Goal: Task Accomplishment & Management: Use online tool/utility

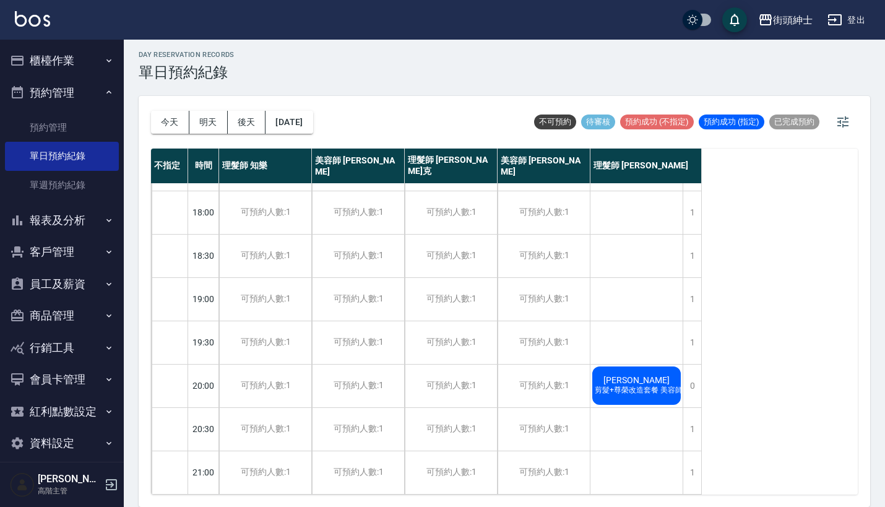
scroll to position [3, 0]
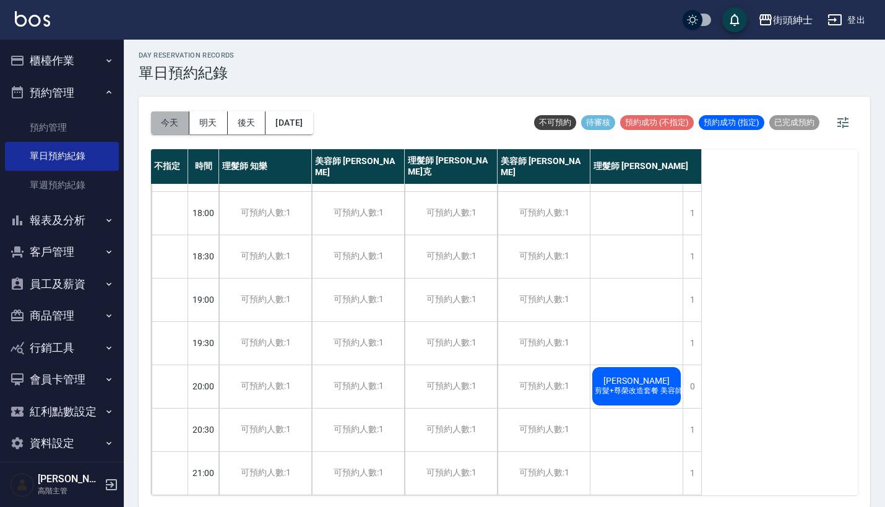
click at [160, 120] on button "今天" at bounding box center [170, 122] width 38 height 23
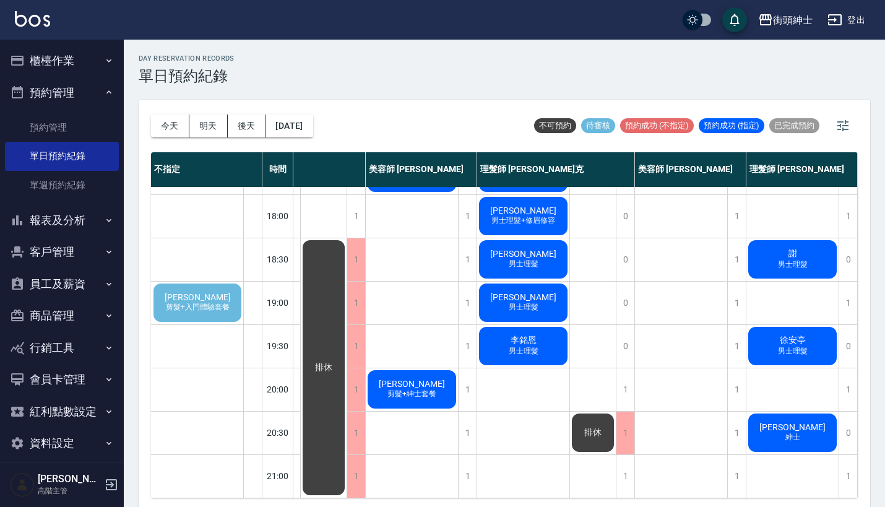
click at [216, 302] on span "剪髮+入門體驗套餐" at bounding box center [197, 307] width 69 height 11
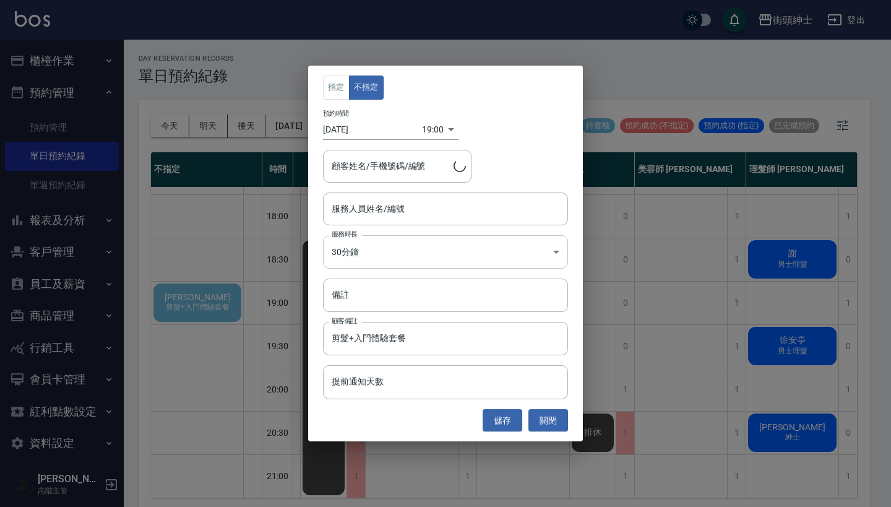
type input "[PERSON_NAME]/0980463690"
click at [384, 222] on div "服務人員姓名/編號" at bounding box center [445, 208] width 245 height 33
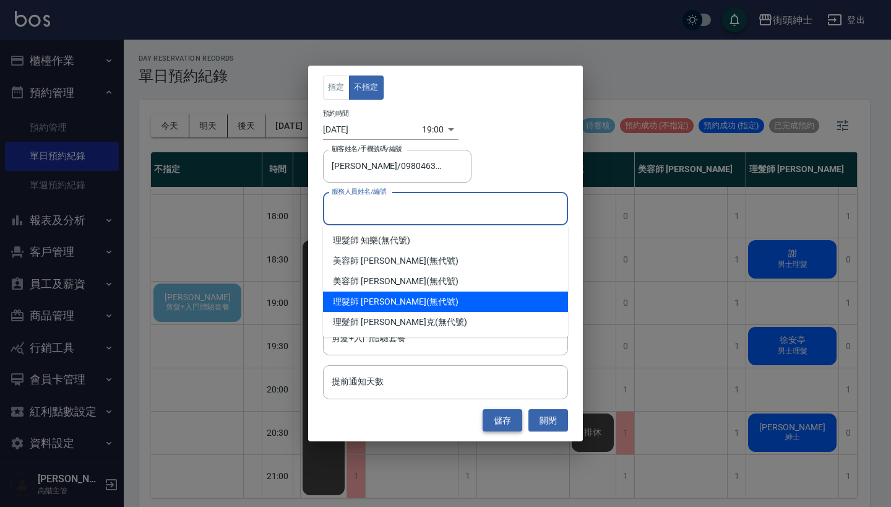
click at [391, 301] on div "理髮師 [PERSON_NAME] (無代號)" at bounding box center [445, 301] width 245 height 20
type input "理髮師 eric(無代號)"
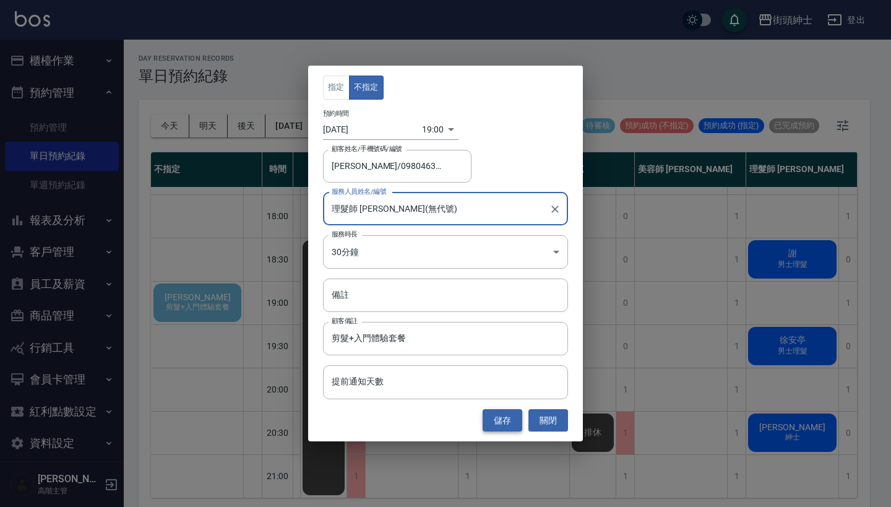
click at [507, 420] on button "儲存" at bounding box center [503, 420] width 40 height 23
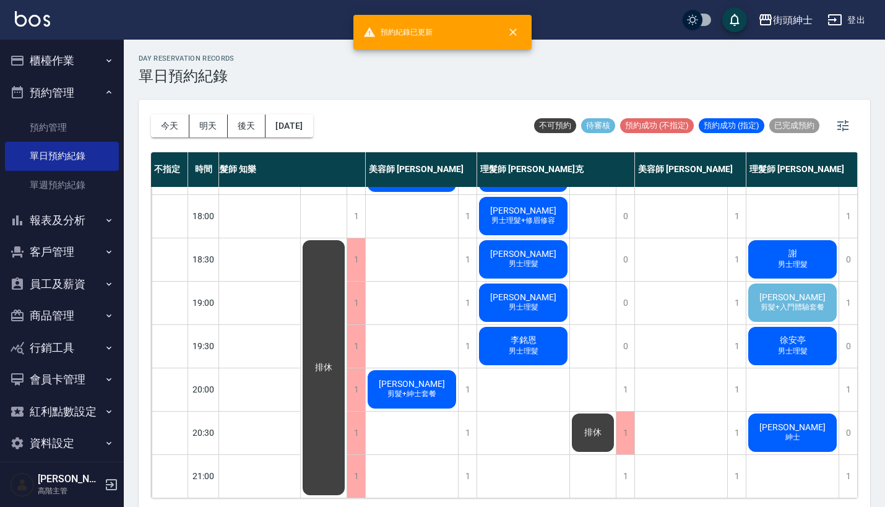
click at [780, 292] on span "[PERSON_NAME]" at bounding box center [792, 297] width 71 height 10
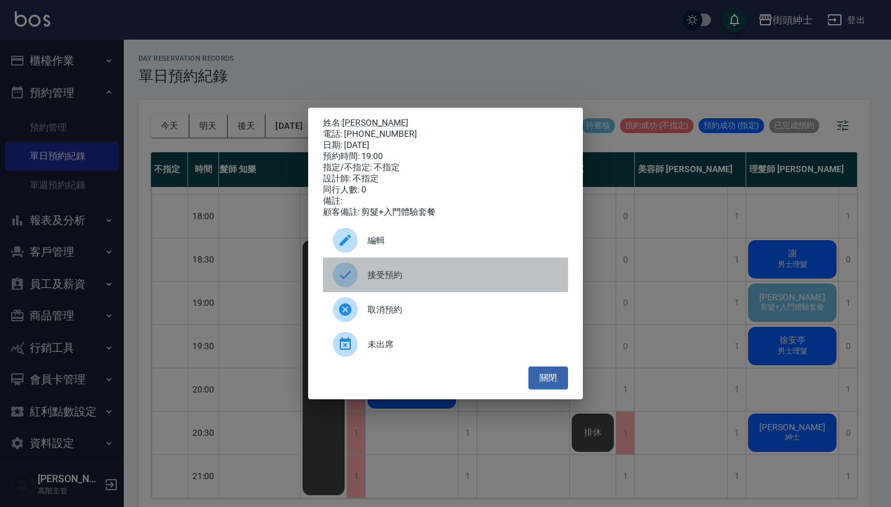
click at [394, 273] on div "接受預約" at bounding box center [445, 274] width 245 height 35
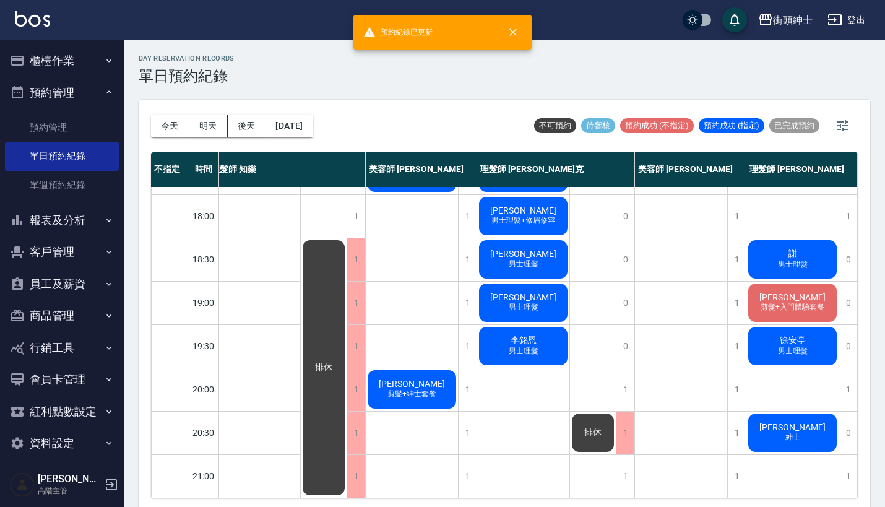
click at [797, 302] on span "剪髮+入門體驗套餐" at bounding box center [792, 307] width 69 height 11
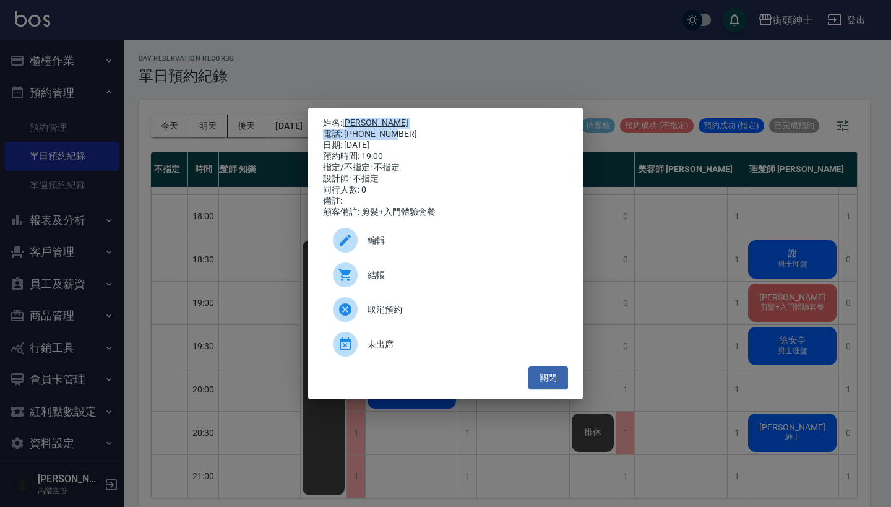
drag, startPoint x: 397, startPoint y: 129, endPoint x: 348, endPoint y: 118, distance: 50.7
click at [348, 118] on div "姓名: Aaron 電話: 0980463690 日期: 2025/09/26 預約時間: 19:00 指定/不指定: 不指定 設計師: 不指定 同行人數: …" at bounding box center [445, 168] width 245 height 100
drag, startPoint x: 103, startPoint y: 155, endPoint x: 431, endPoint y: 126, distance: 329.8
click at [431, 129] on div "電話: 0980463690" at bounding box center [445, 134] width 245 height 11
click at [427, 129] on div "電話: 0980463690" at bounding box center [445, 134] width 245 height 11
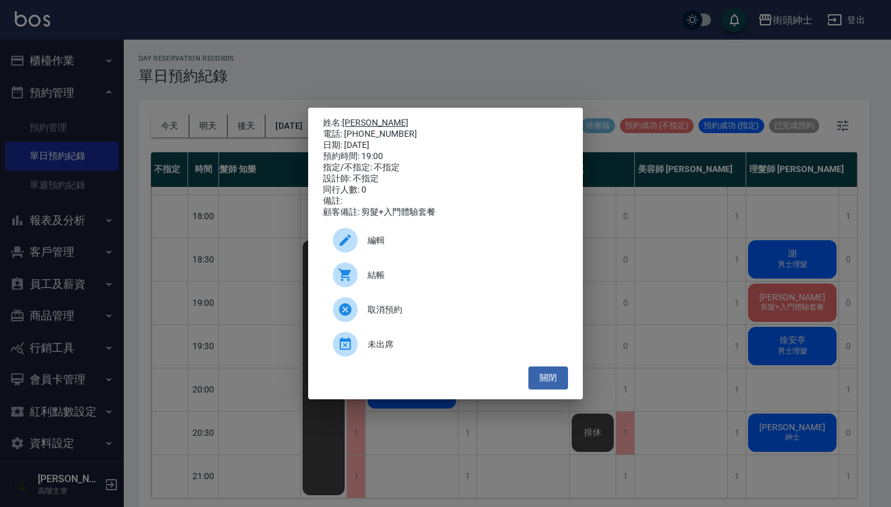
drag, startPoint x: 408, startPoint y: 129, endPoint x: 345, endPoint y: 123, distance: 62.9
click at [345, 123] on div "姓名: Aaron 電話: 0980463690 日期: 2025/09/26 預約時間: 19:00 指定/不指定: 不指定 設計師: 不指定 同行人數: …" at bounding box center [445, 168] width 245 height 100
copy div "姓名: Aaron 電話: 0980463690"
click at [646, 317] on div "姓名: Aaron 電話: 0980463690 日期: 2025/09/26 預約時間: 19:00 指定/不指定: 不指定 設計師: 不指定 同行人數: …" at bounding box center [445, 253] width 891 height 507
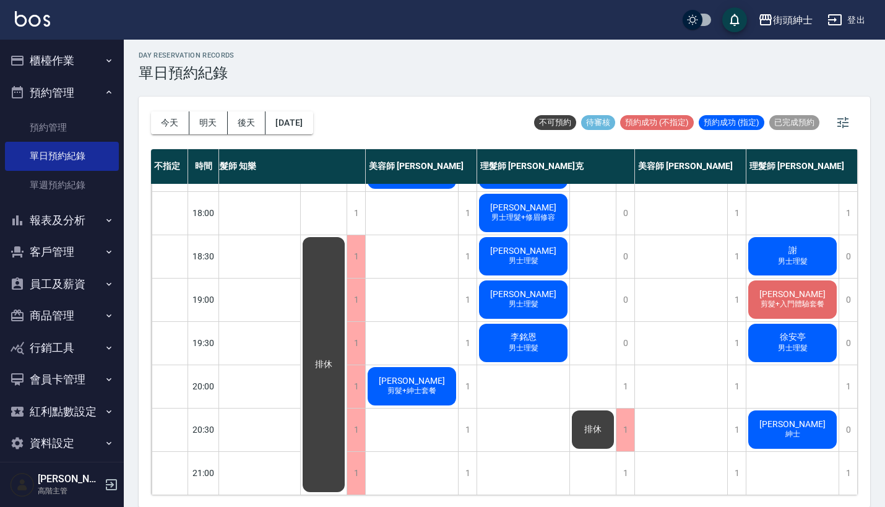
scroll to position [609, 17]
click at [246, 124] on button "後天" at bounding box center [247, 122] width 38 height 23
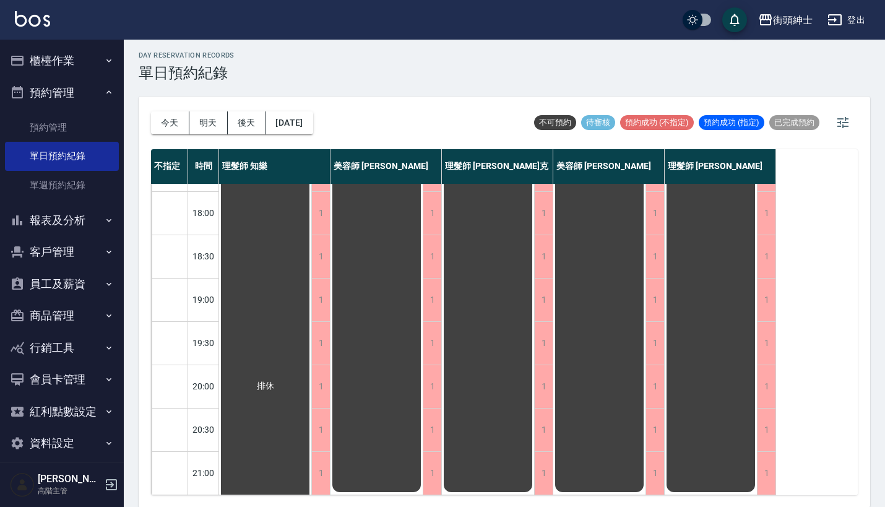
scroll to position [413, 0]
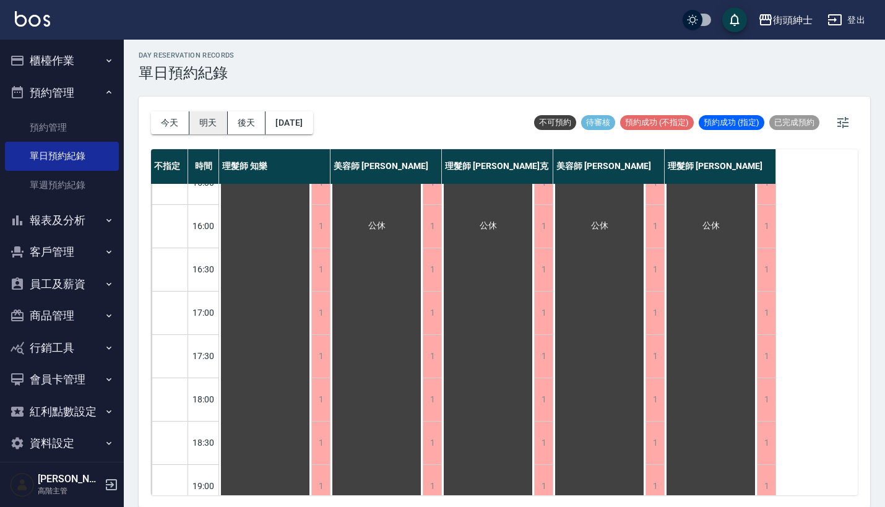
click at [204, 121] on button "明天" at bounding box center [208, 122] width 38 height 23
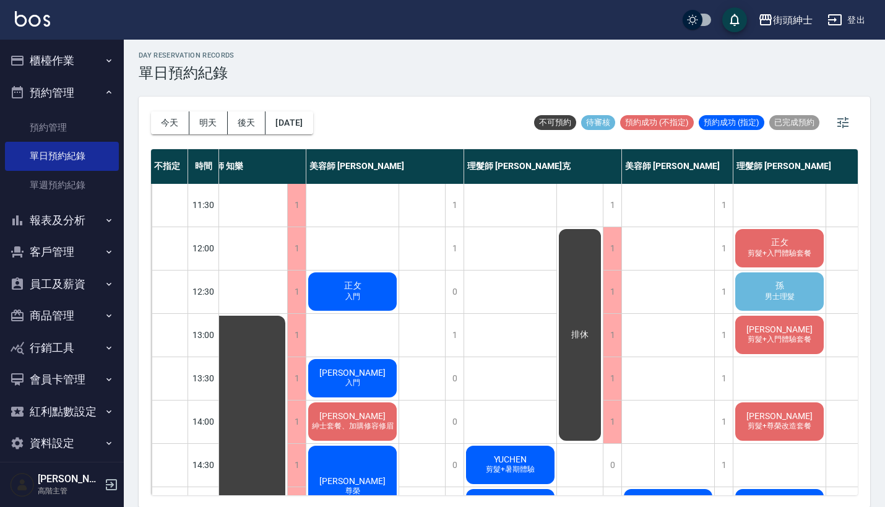
scroll to position [0, 24]
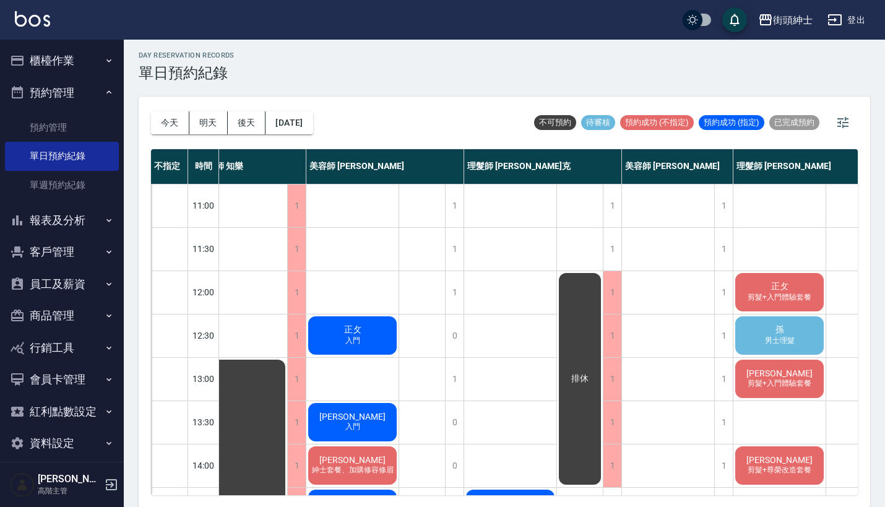
click at [762, 331] on div "孫 男士理髮" at bounding box center [779, 335] width 92 height 42
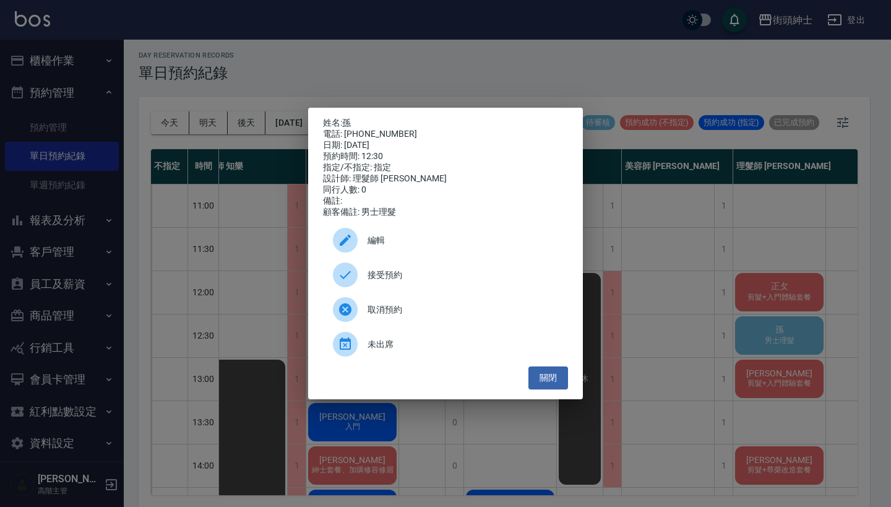
click at [513, 289] on div "接受預約" at bounding box center [445, 274] width 245 height 35
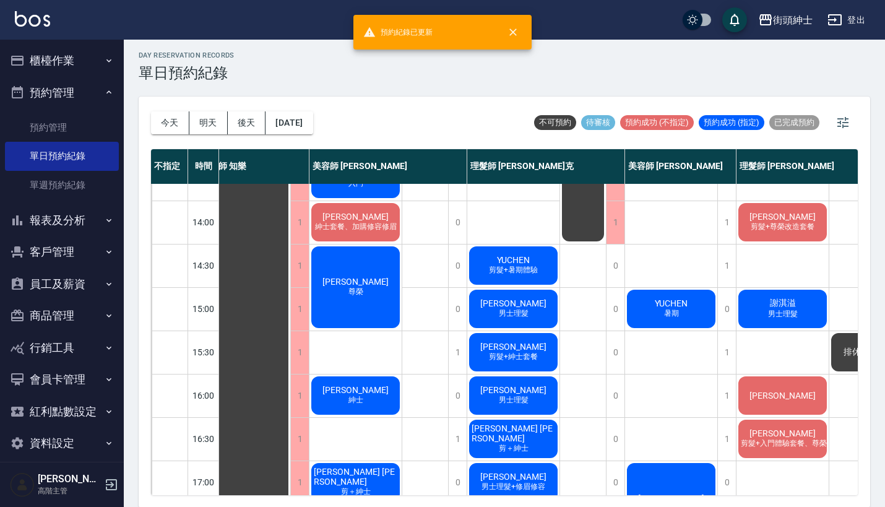
scroll to position [212, 21]
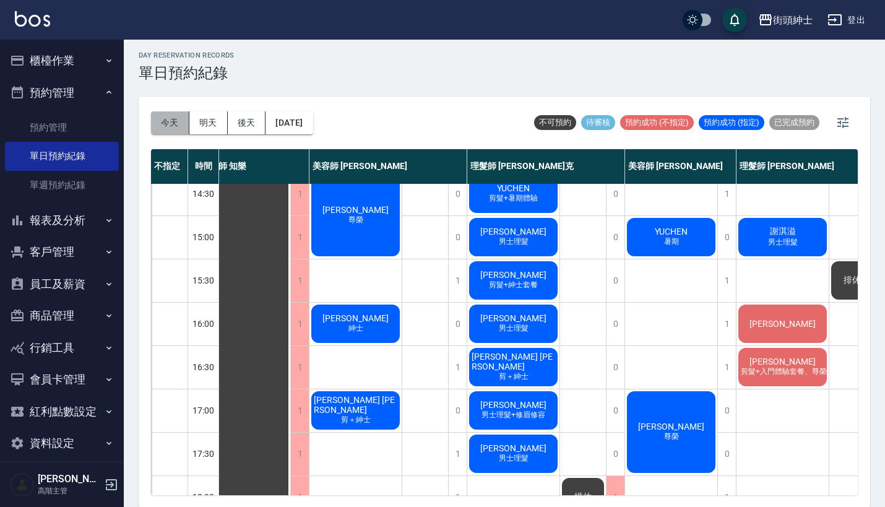
click at [181, 119] on button "今天" at bounding box center [170, 122] width 38 height 23
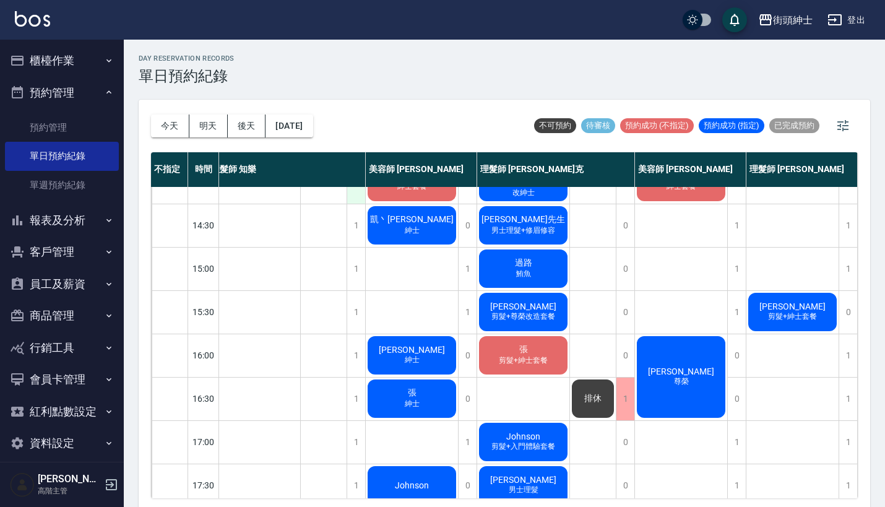
scroll to position [289, 17]
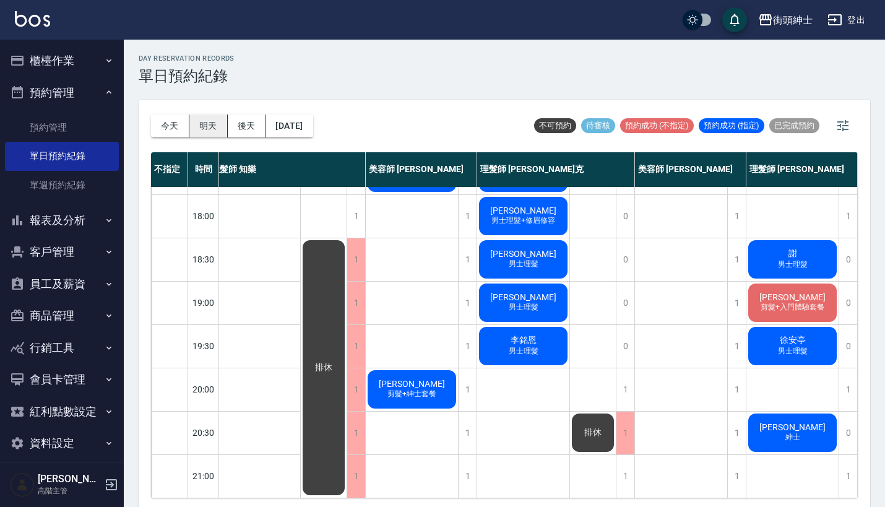
click at [212, 131] on button "明天" at bounding box center [208, 125] width 38 height 23
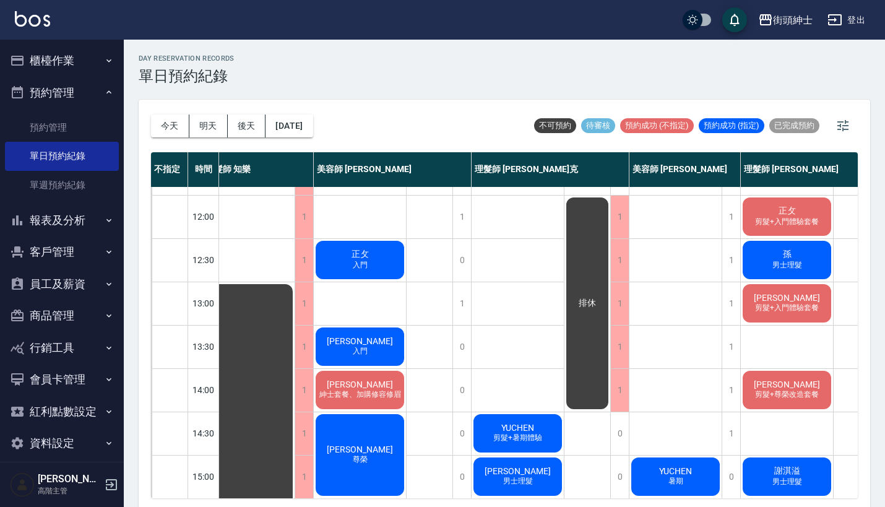
scroll to position [79, 17]
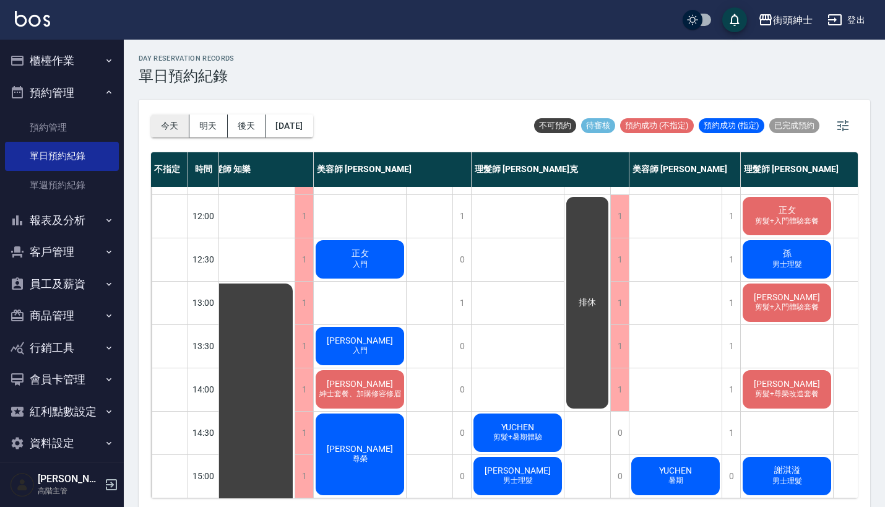
click at [170, 130] on button "今天" at bounding box center [170, 125] width 38 height 23
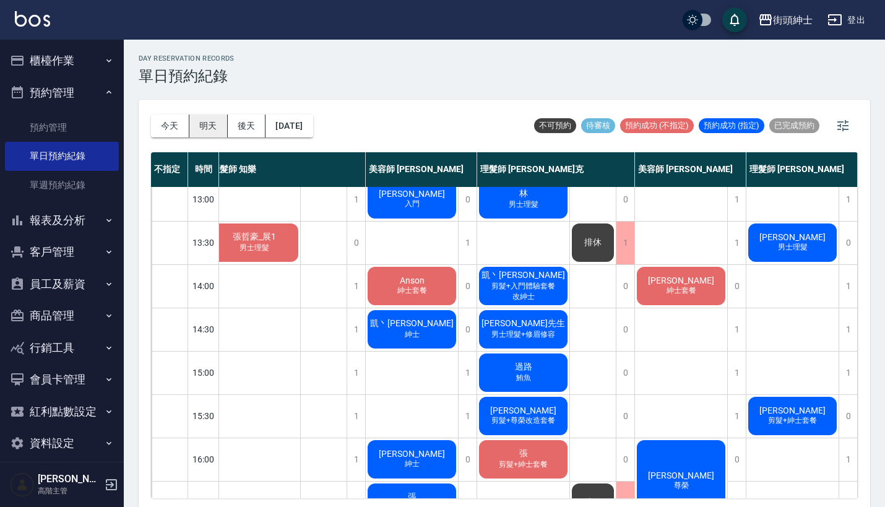
click at [198, 120] on button "明天" at bounding box center [208, 125] width 38 height 23
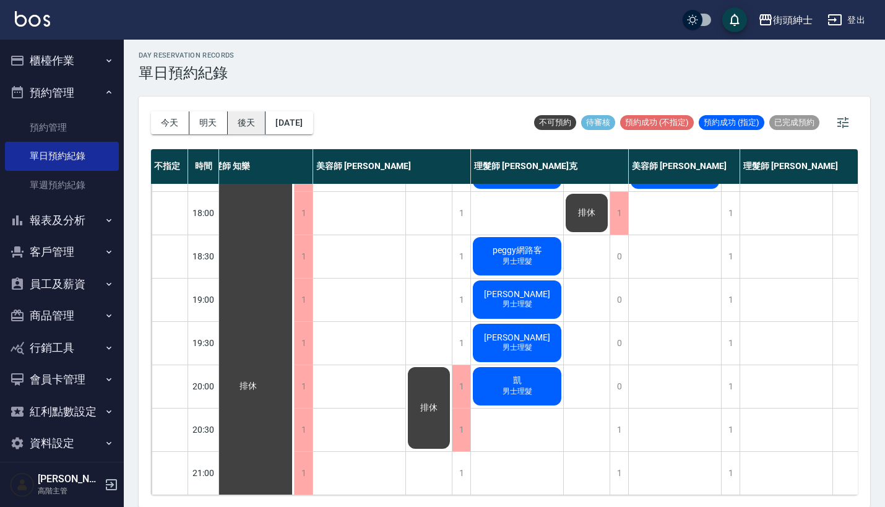
click at [245, 126] on button "後天" at bounding box center [247, 122] width 38 height 23
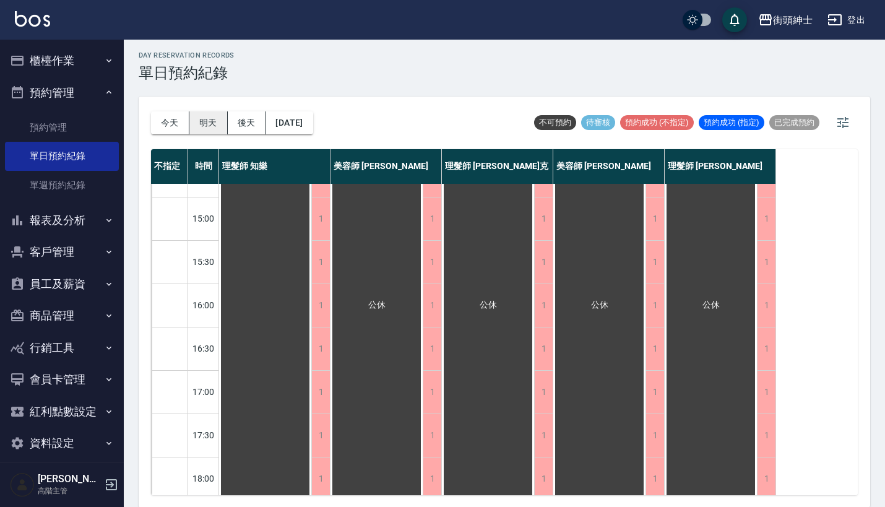
click at [217, 118] on button "明天" at bounding box center [208, 122] width 38 height 23
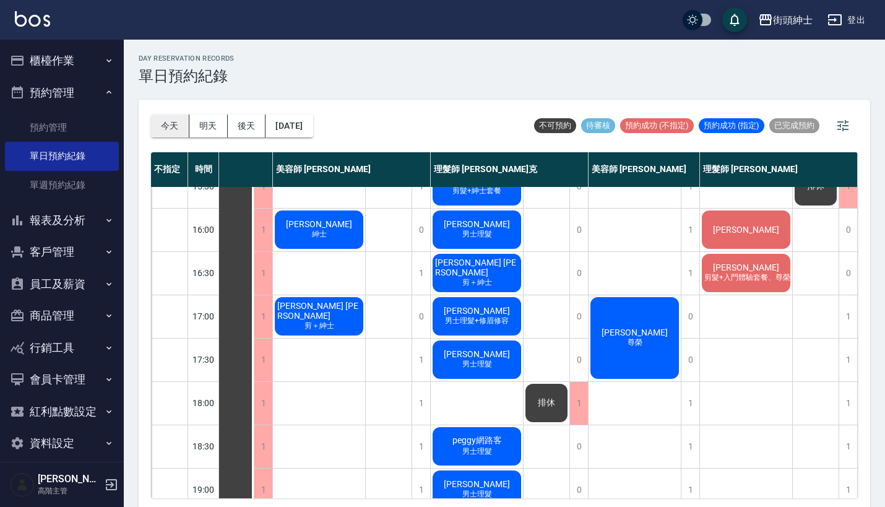
click at [171, 118] on button "今天" at bounding box center [170, 125] width 38 height 23
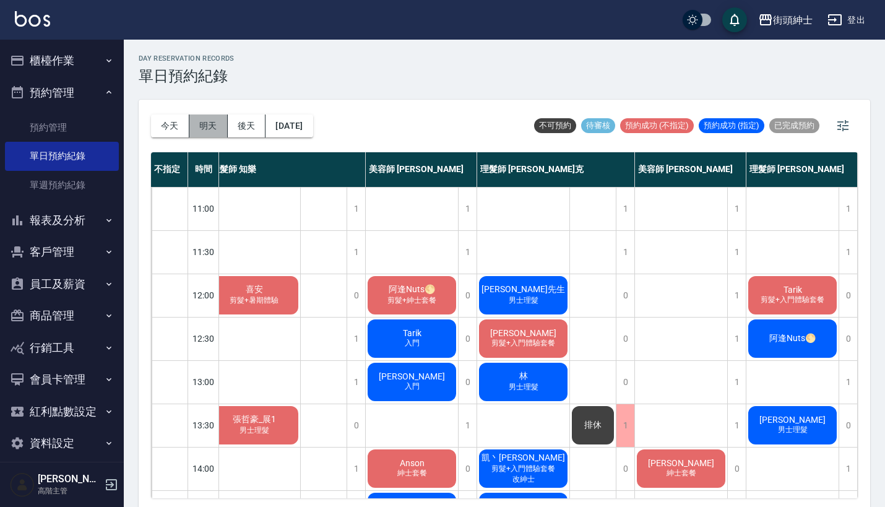
click at [209, 132] on button "明天" at bounding box center [208, 125] width 38 height 23
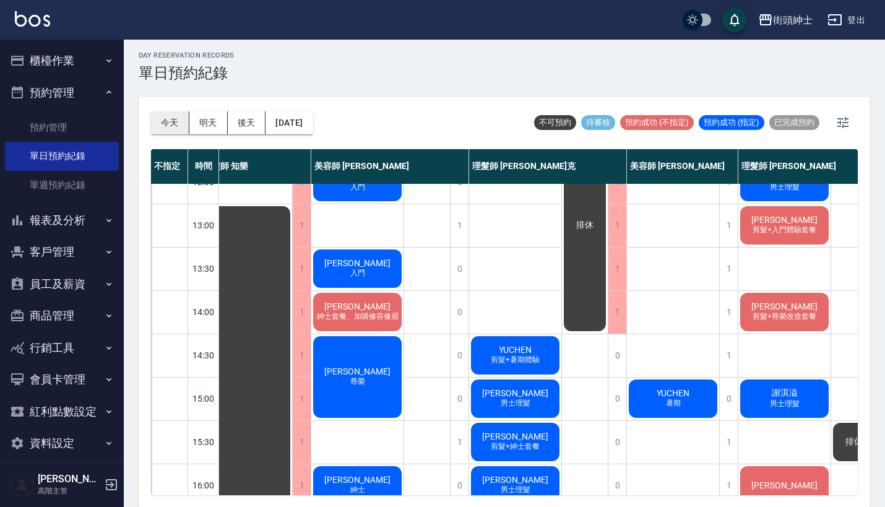
click at [173, 118] on button "今天" at bounding box center [170, 122] width 38 height 23
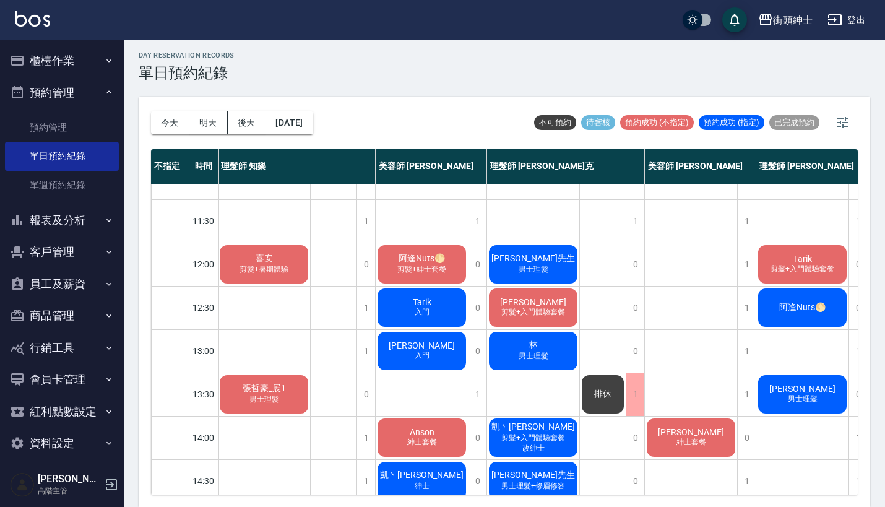
scroll to position [28, 0]
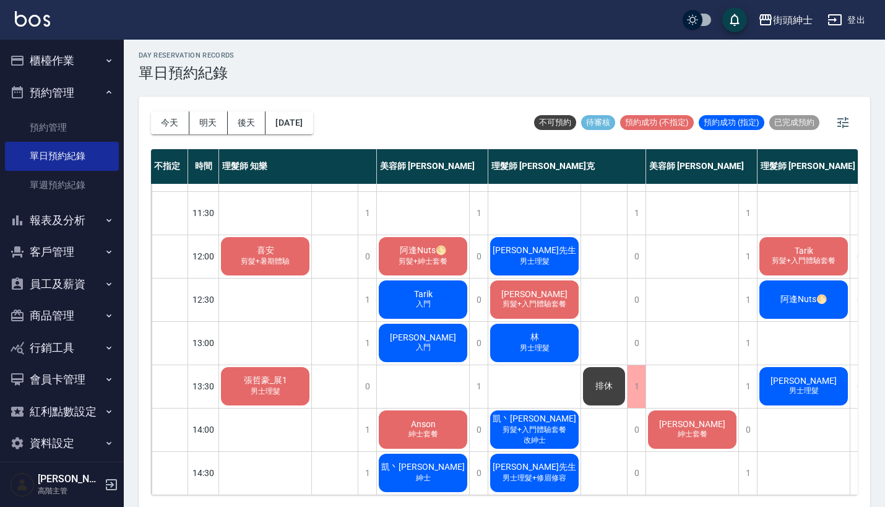
click at [269, 257] on span "剪髮+暑期體驗" at bounding box center [265, 261] width 54 height 11
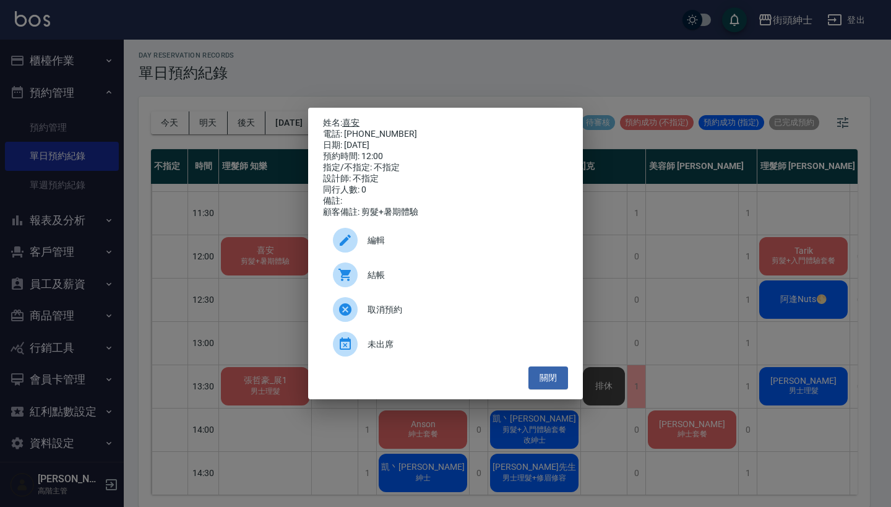
drag, startPoint x: 399, startPoint y: 134, endPoint x: 346, endPoint y: 122, distance: 54.5
click at [346, 122] on div "姓名: 喜安 電話: 0909987810 日期: 2025/09/26 預約時間: 12:00 指定/不指定: 不指定 設計師: 不指定 同行人數: 0 備…" at bounding box center [445, 168] width 245 height 100
copy div "姓名: 喜安 電話: 0909987810"
click at [416, 43] on div "姓名: 喜安 電話: 0909987810 日期: 2025/09/26 預約時間: 12:00 指定/不指定: 不指定 設計師: 不指定 同行人數: 0 備…" at bounding box center [445, 253] width 891 height 507
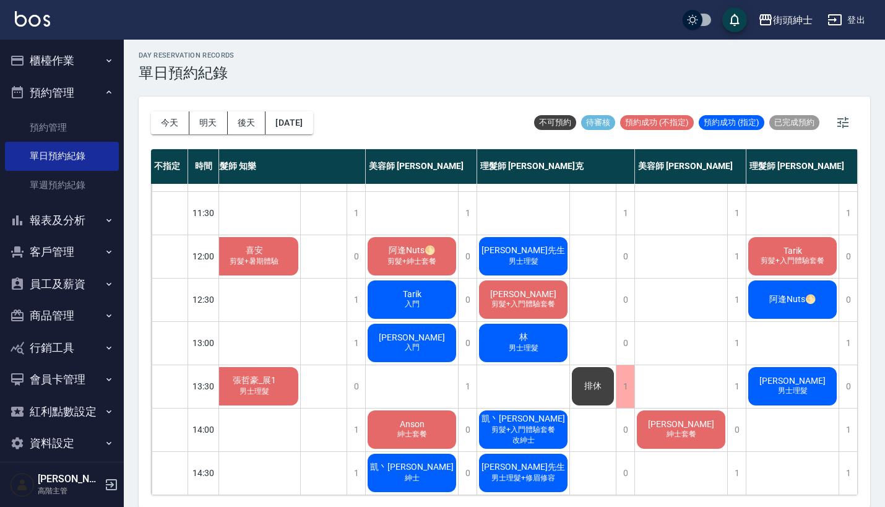
scroll to position [36, 17]
click at [729, 296] on div "1" at bounding box center [736, 299] width 19 height 43
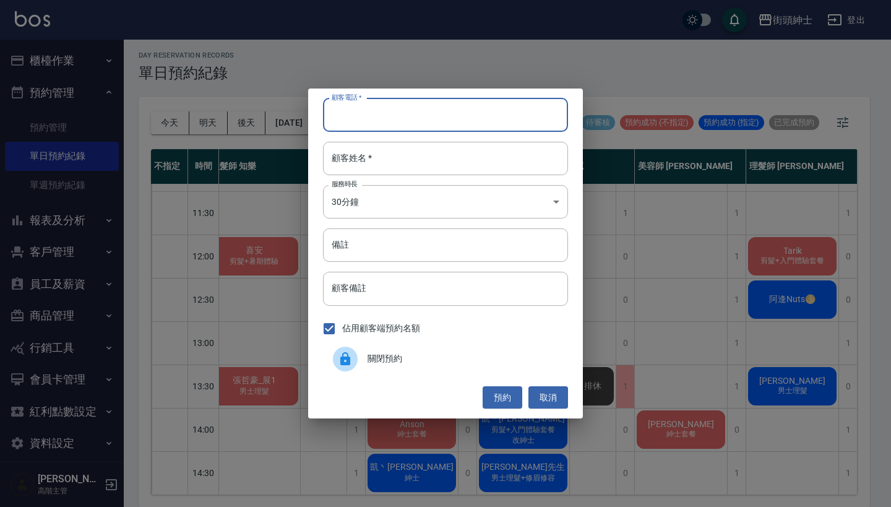
paste input "喜安 電話: 0909987810"
type input "喜安 電話: 0909987810"
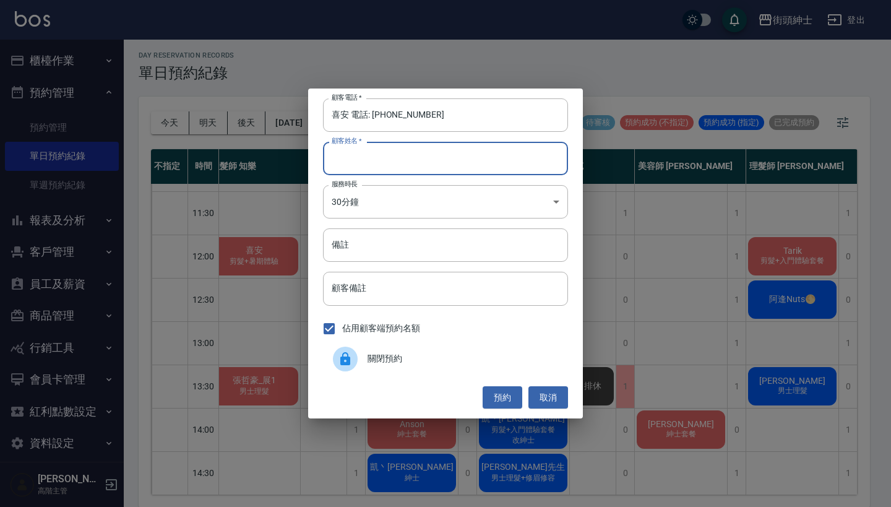
paste input "喜安 電話: 0909987810"
type input "喜安 電話: 0909987810"
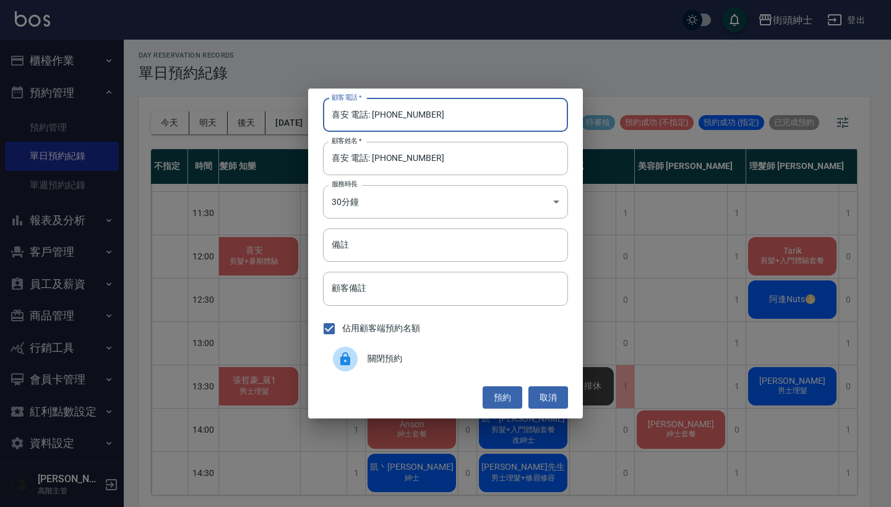
drag, startPoint x: 374, startPoint y: 116, endPoint x: 296, endPoint y: 94, distance: 80.5
click at [298, 95] on div "顧客電話   * 喜安 電話: 0909987810 顧客電話   * 顧客姓名   * 喜安 電話: 0909987810 顧客姓名   * 服務時長 30…" at bounding box center [445, 253] width 891 height 507
type input "0909987810"
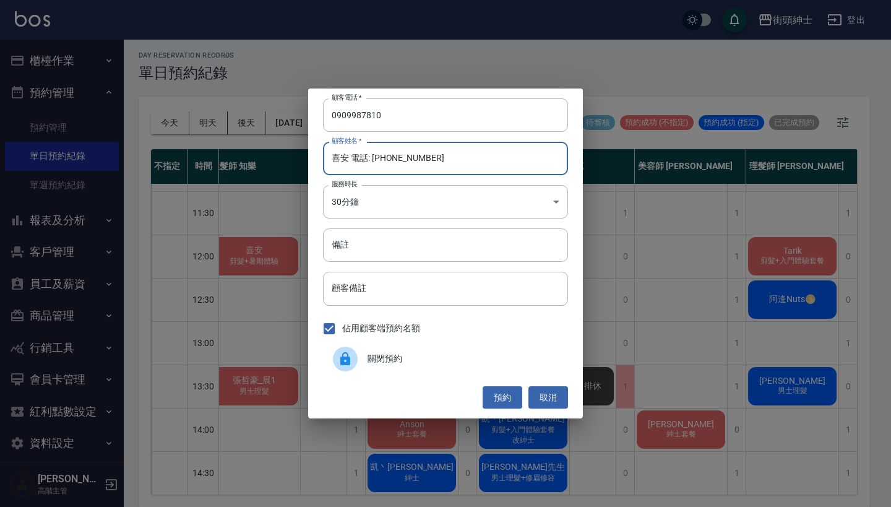
drag, startPoint x: 475, startPoint y: 167, endPoint x: 351, endPoint y: 154, distance: 123.8
click at [351, 154] on input "喜安 電話: 0909987810" at bounding box center [445, 158] width 245 height 33
type input "喜安"
click at [498, 389] on button "預約" at bounding box center [503, 397] width 40 height 23
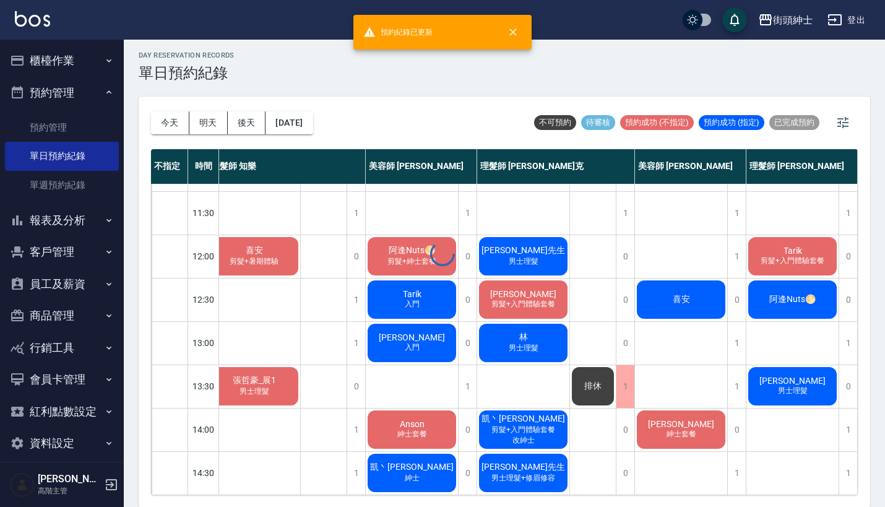
scroll to position [36, 11]
click at [658, 296] on div "喜安" at bounding box center [681, 299] width 92 height 42
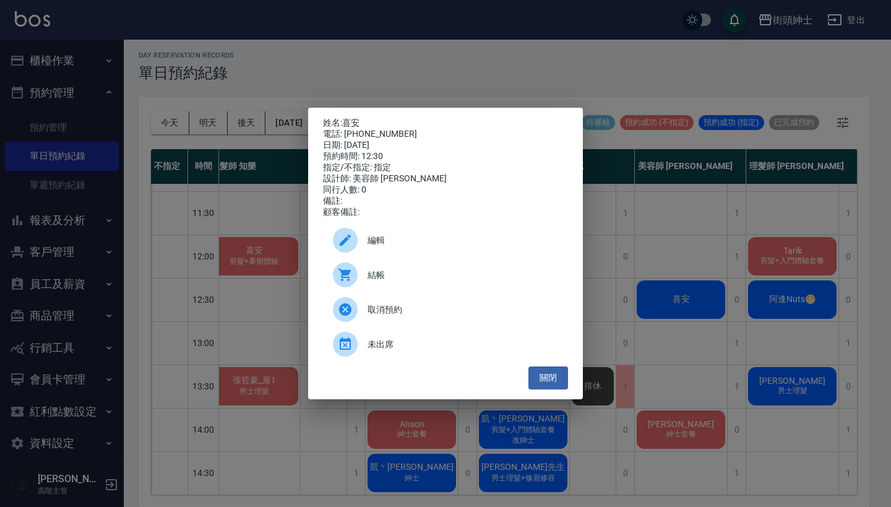
click at [491, 243] on span "編輯" at bounding box center [463, 240] width 191 height 13
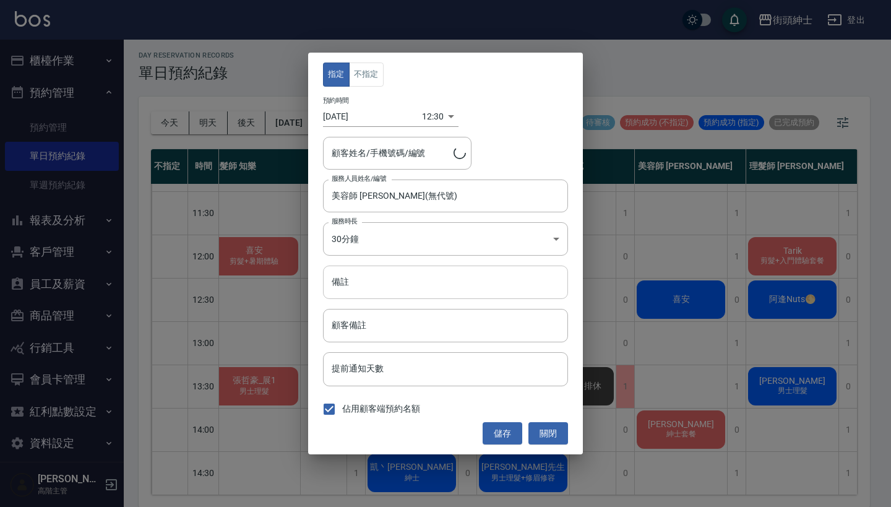
type input "喜安/0909987810"
click at [455, 288] on input "備註" at bounding box center [445, 281] width 245 height 33
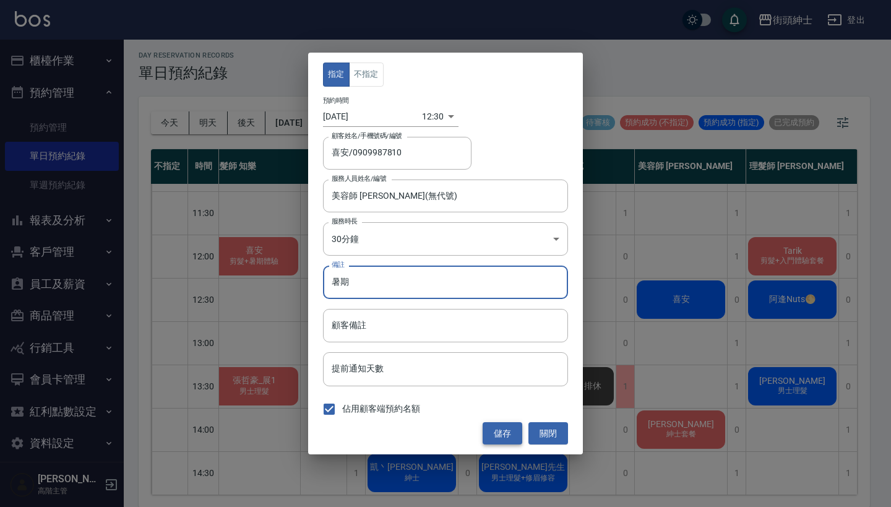
type input "暑期"
click at [517, 429] on button "儲存" at bounding box center [503, 433] width 40 height 23
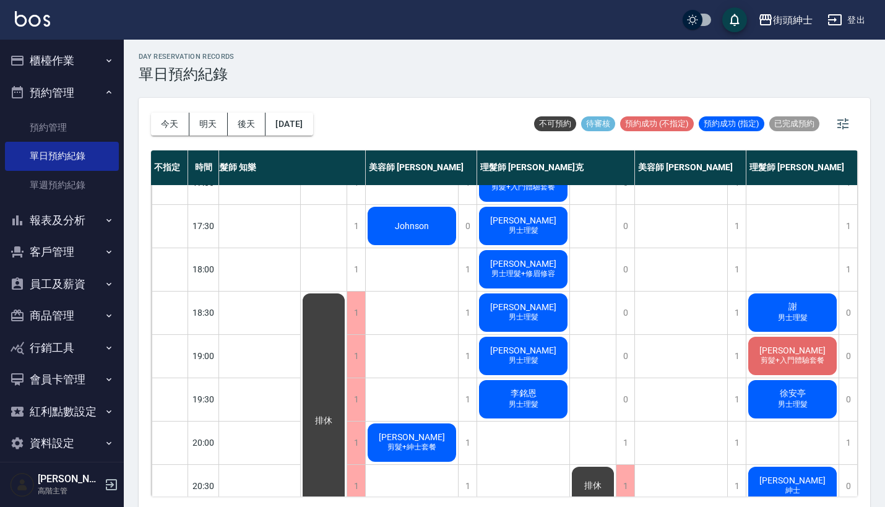
scroll to position [579, 15]
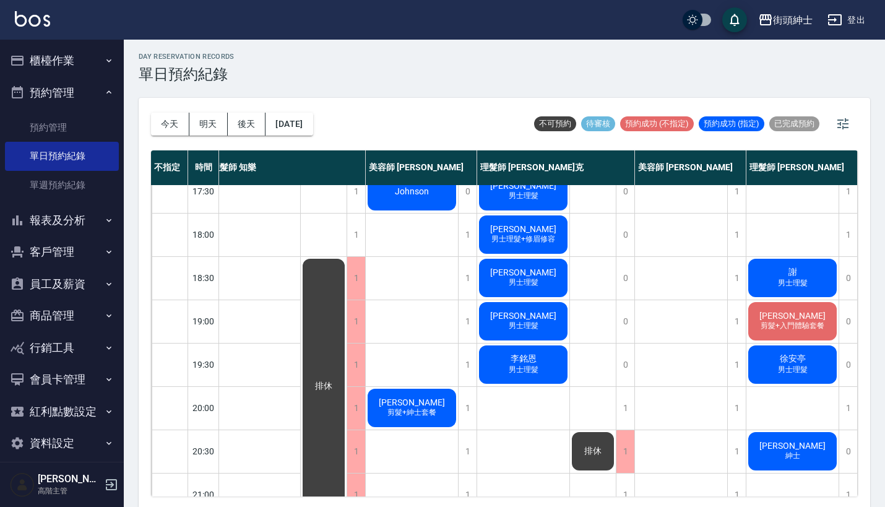
click at [791, 321] on span "剪髮+入門體驗套餐" at bounding box center [792, 326] width 69 height 11
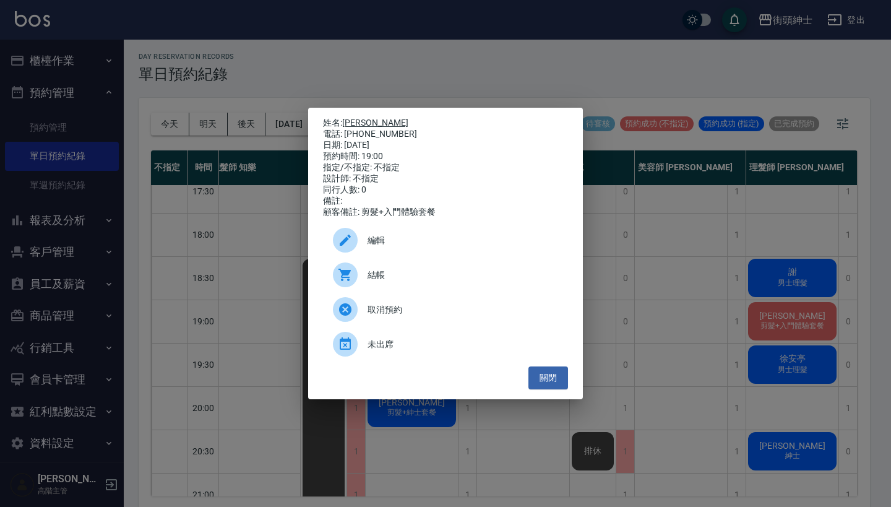
drag, startPoint x: 394, startPoint y: 130, endPoint x: 345, endPoint y: 120, distance: 50.5
click at [345, 120] on div "姓名: Aaron 電話: 0980463690 日期: 2025/09/26 預約時間: 19:00 指定/不指定: 不指定 設計師: 不指定 同行人數: …" at bounding box center [445, 168] width 245 height 100
copy div "姓名: Aaron 電話: 0980463690"
click at [634, 251] on div "姓名: Aaron 電話: 0980463690 日期: 2025/09/26 預約時間: 19:00 指定/不指定: 不指定 設計師: 不指定 同行人數: …" at bounding box center [445, 253] width 891 height 507
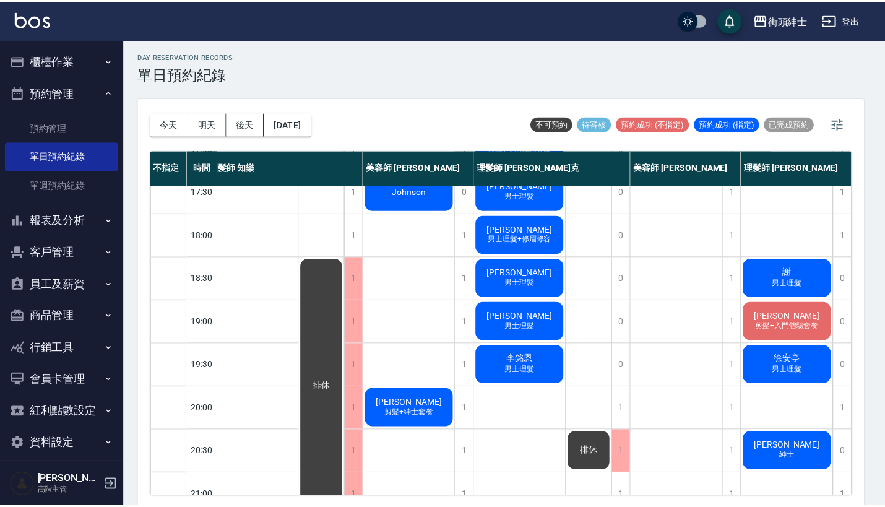
scroll to position [579, 11]
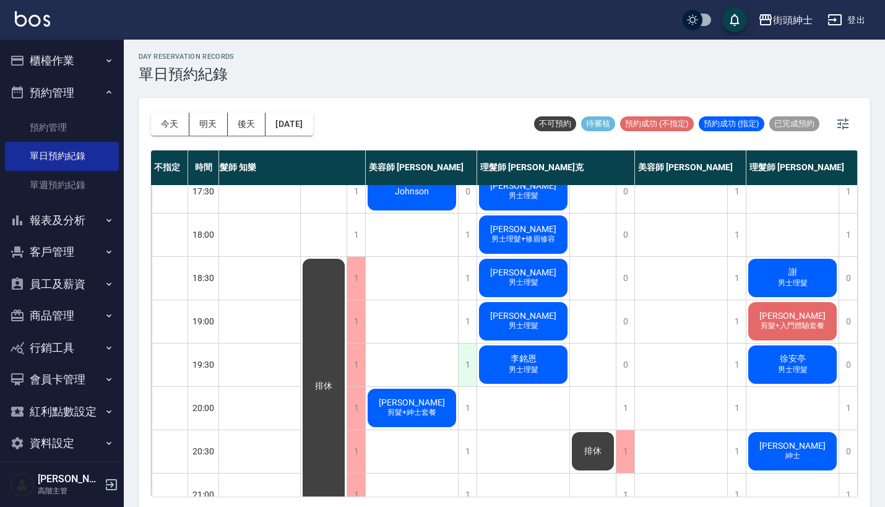
click at [471, 364] on div "1" at bounding box center [467, 364] width 19 height 43
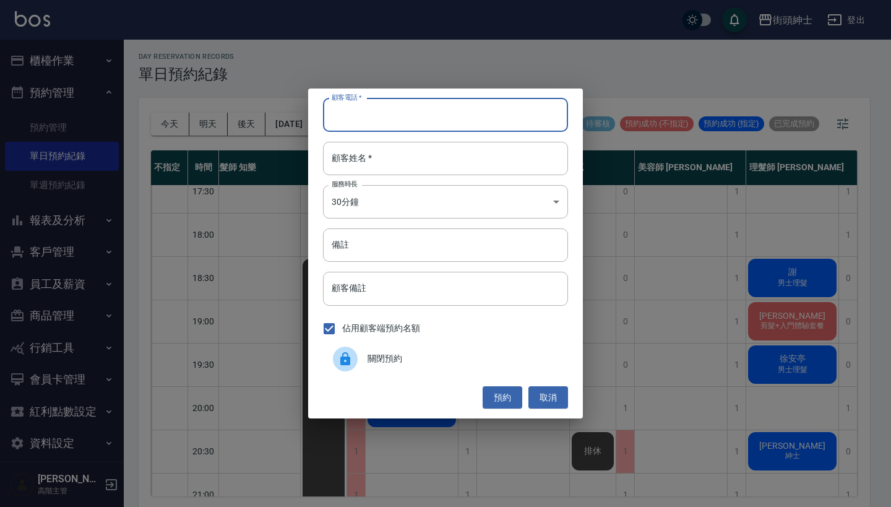
paste input "Aaron 電話: 0980463690"
type input "Aaron 電話: 0980463690"
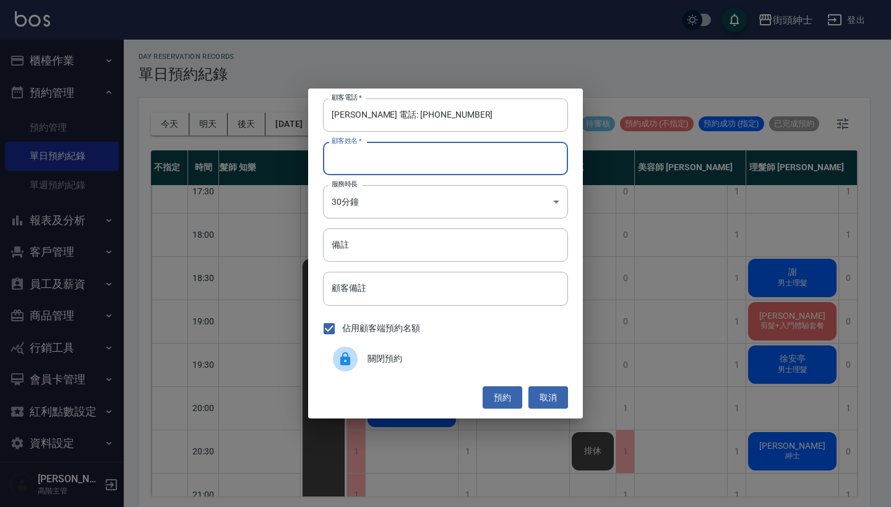
paste input "Aaron 電話: 0980463690"
type input "Aaron 電話: 0980463690"
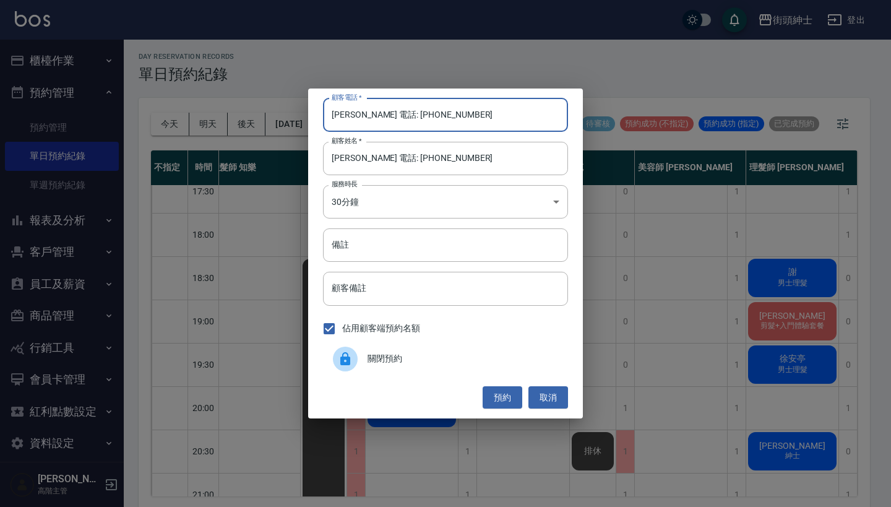
drag, startPoint x: 378, startPoint y: 111, endPoint x: 314, endPoint y: 105, distance: 64.1
click at [356, 111] on input "Aaron 電話: 0980463690" at bounding box center [445, 114] width 245 height 33
type input "0980463690"
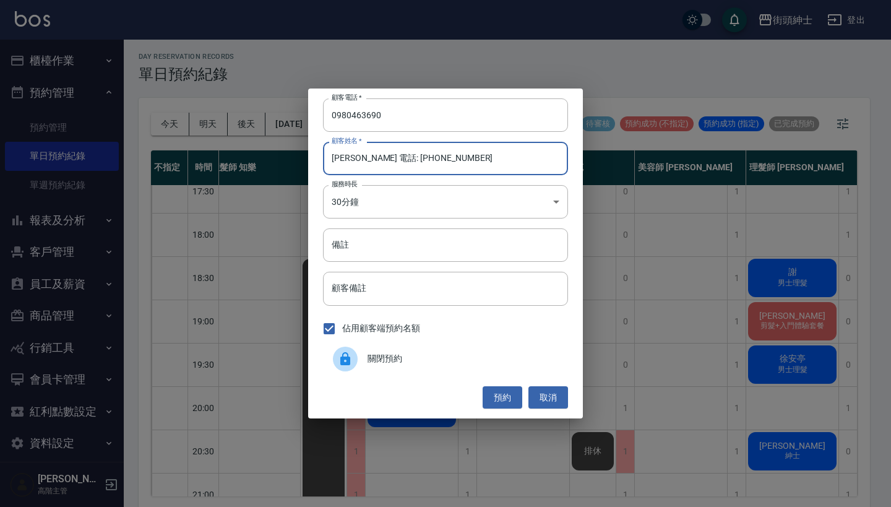
drag, startPoint x: 450, startPoint y: 161, endPoint x: 358, endPoint y: 160, distance: 92.2
click at [358, 160] on input "Aaron 電話: 0980463690" at bounding box center [445, 158] width 245 height 33
type input "[PERSON_NAME]"
click at [369, 238] on input "備註" at bounding box center [445, 244] width 245 height 33
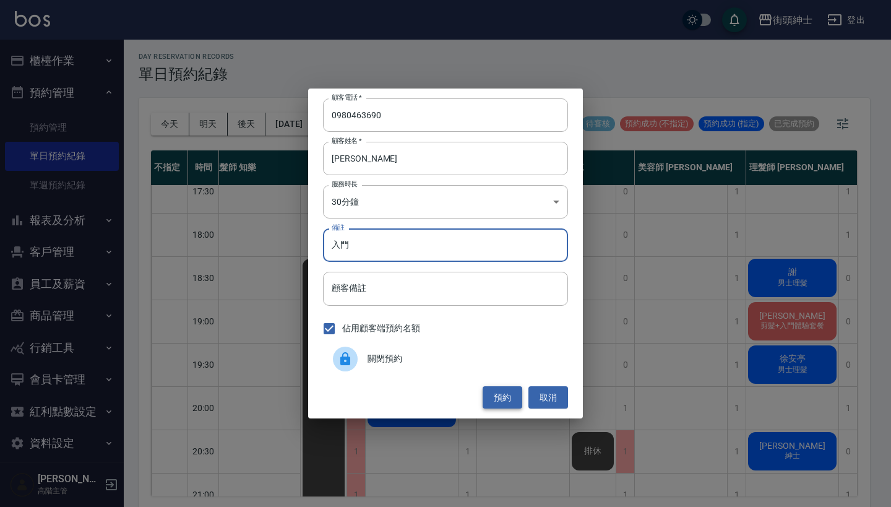
type input "入門"
click at [506, 398] on button "預約" at bounding box center [503, 397] width 40 height 23
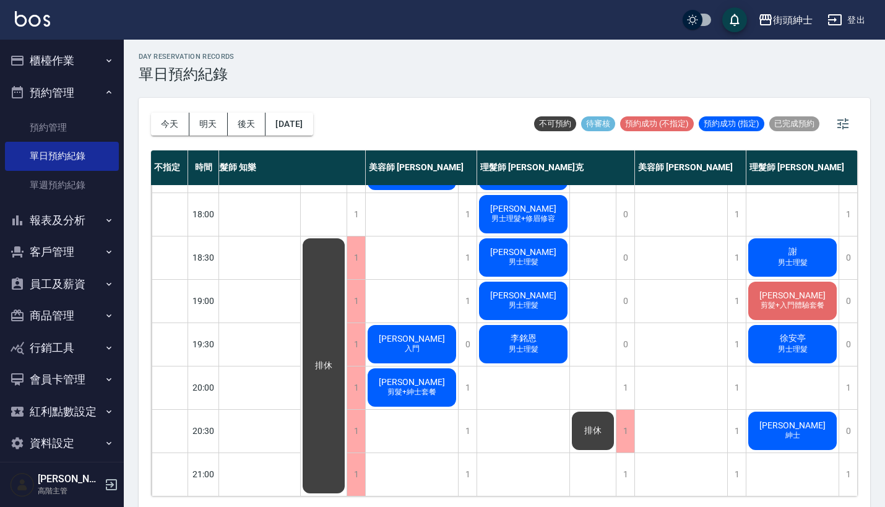
scroll to position [609, 17]
click at [211, 132] on button "明天" at bounding box center [208, 124] width 38 height 23
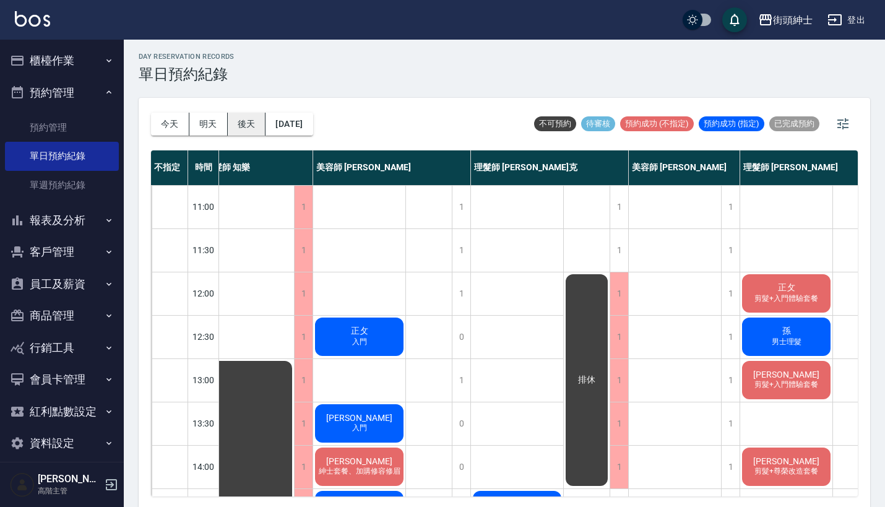
scroll to position [0, 17]
click at [252, 127] on button "後天" at bounding box center [247, 124] width 38 height 23
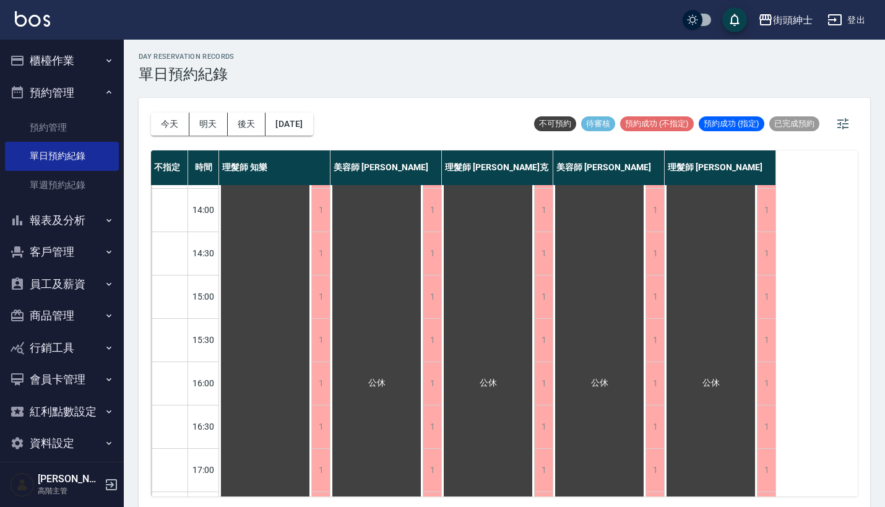
scroll to position [609, 0]
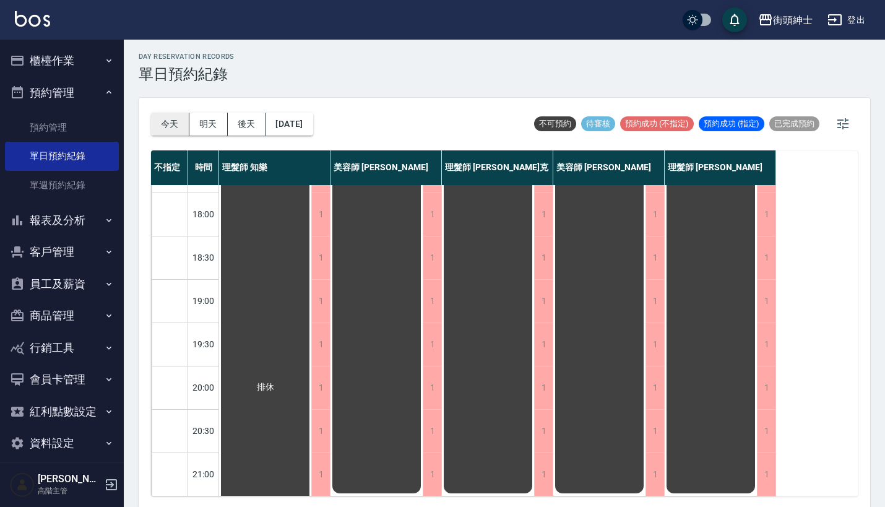
click at [170, 124] on button "今天" at bounding box center [170, 124] width 38 height 23
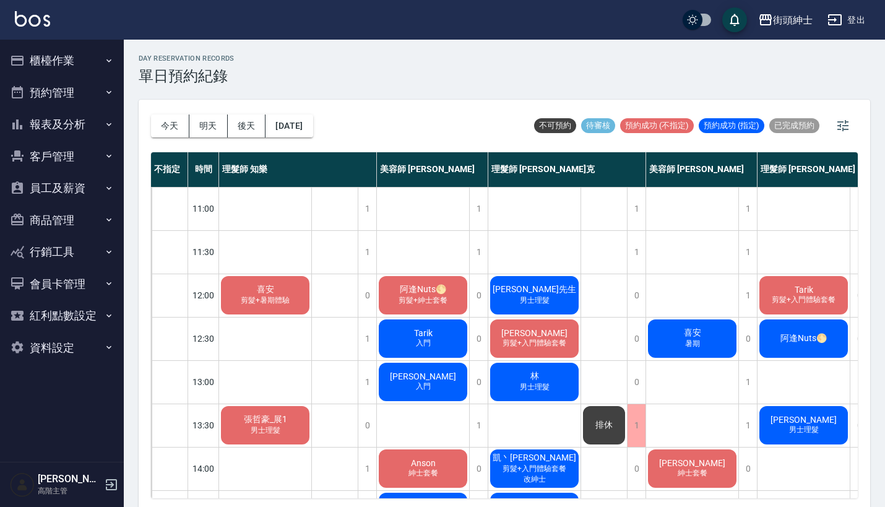
click at [95, 119] on button "報表及分析" at bounding box center [62, 124] width 114 height 32
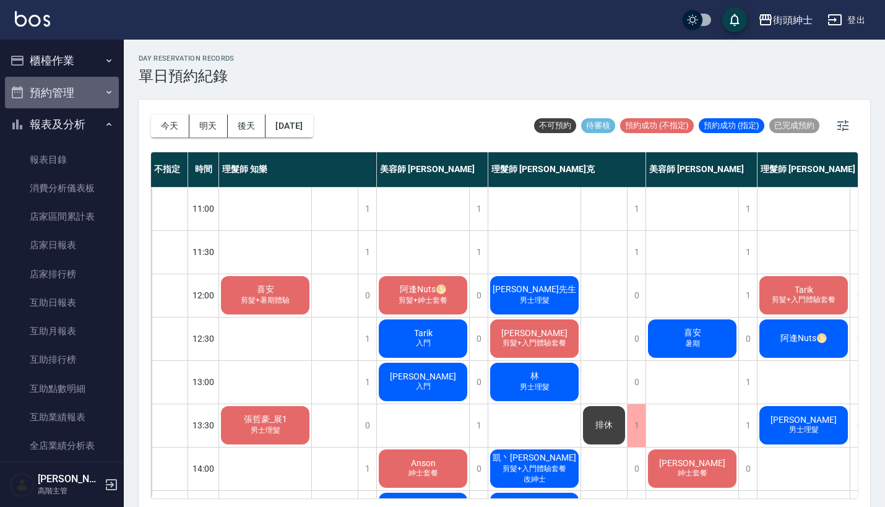
click at [85, 93] on button "預約管理" at bounding box center [62, 93] width 114 height 32
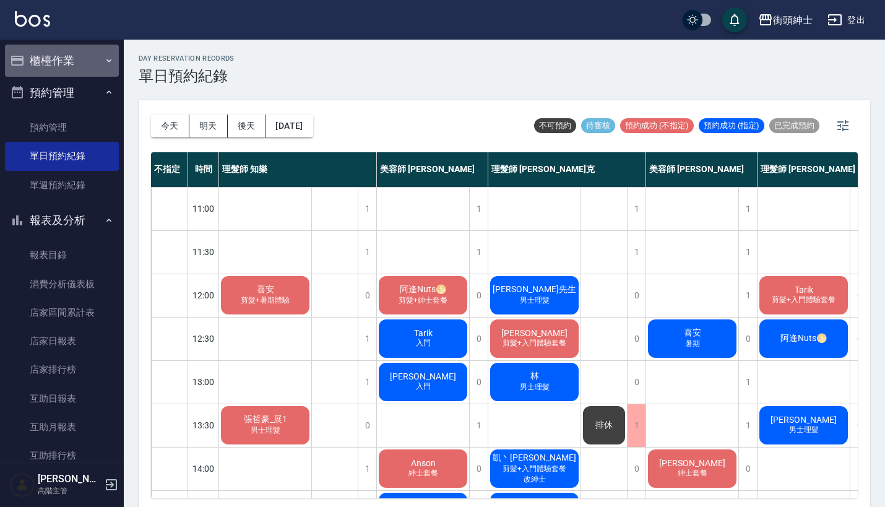
click at [82, 51] on button "櫃檯作業" at bounding box center [62, 61] width 114 height 32
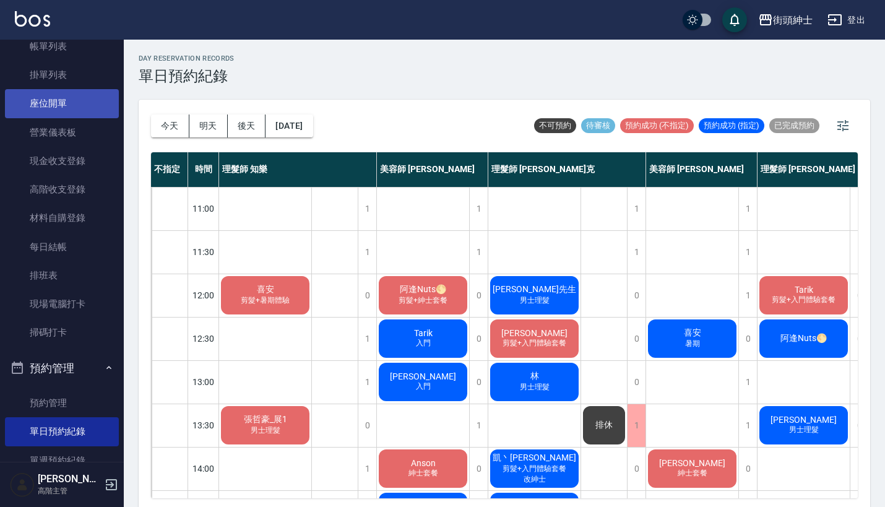
scroll to position [80, 0]
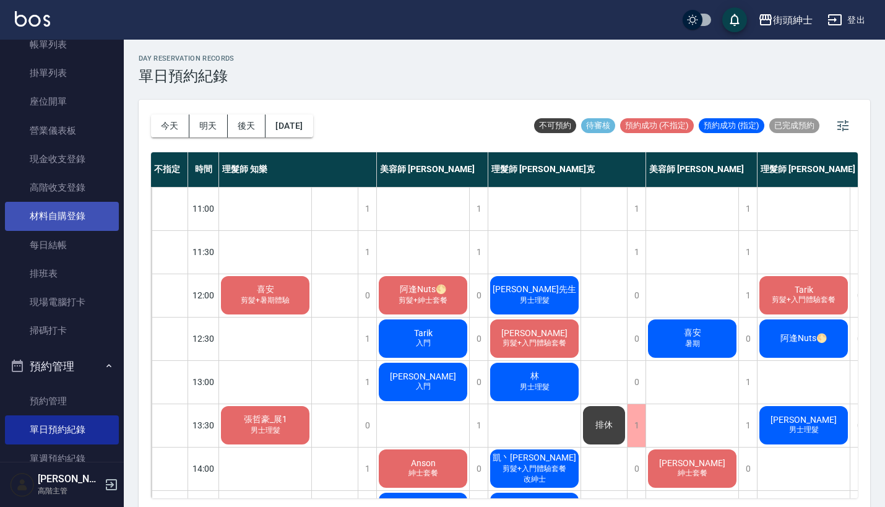
click at [65, 221] on link "材料自購登錄" at bounding box center [62, 216] width 114 height 28
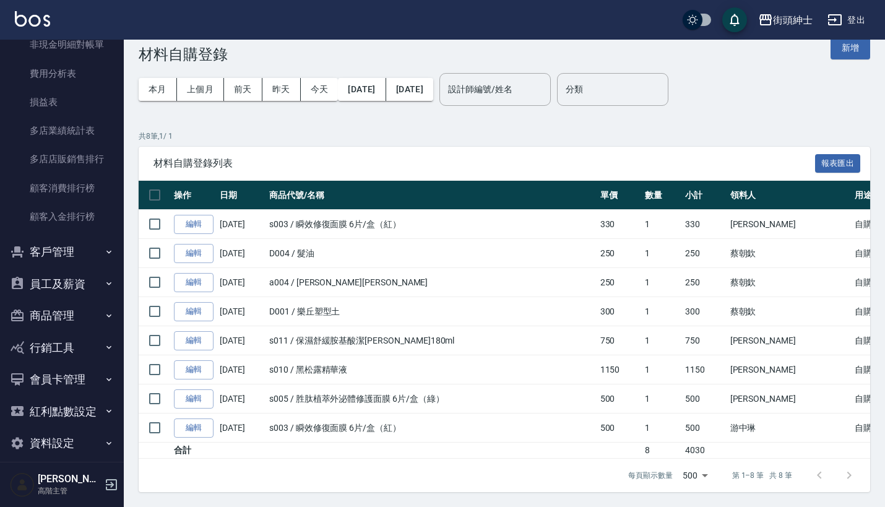
scroll to position [21, 0]
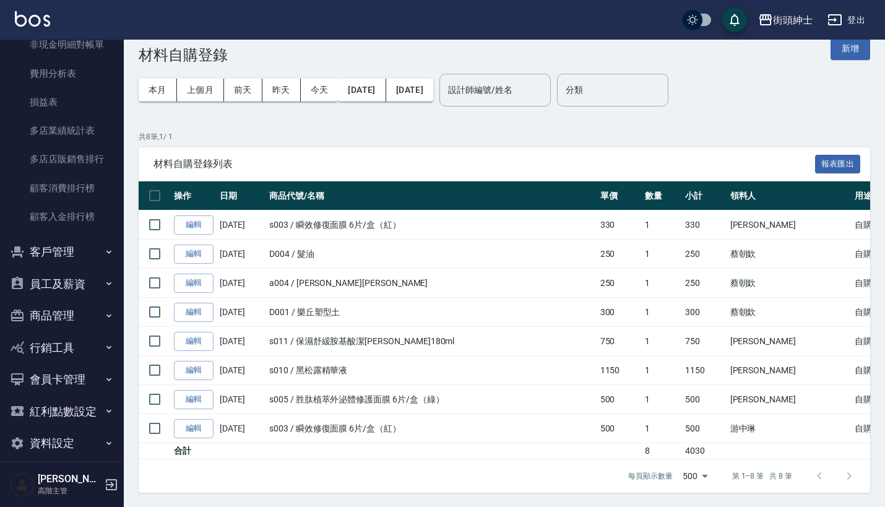
click at [64, 430] on button "資料設定" at bounding box center [62, 443] width 114 height 32
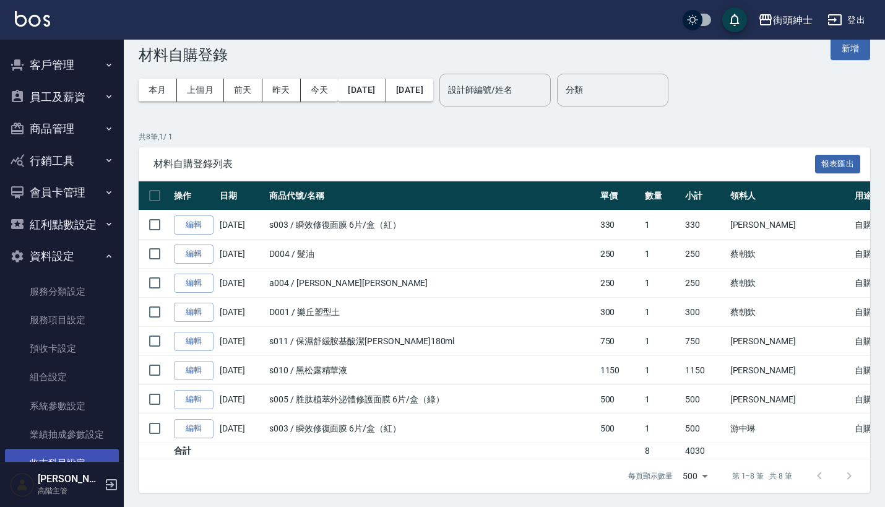
scroll to position [1778, 0]
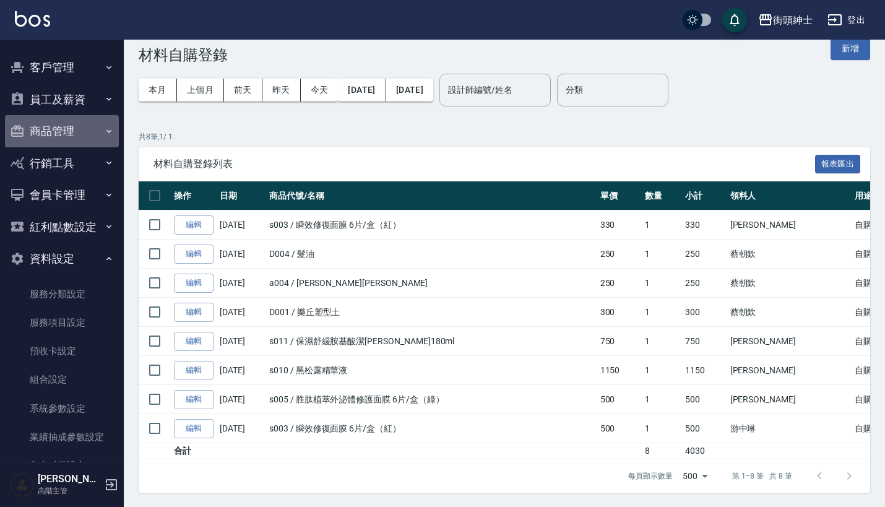
click at [82, 118] on button "商品管理" at bounding box center [62, 131] width 114 height 32
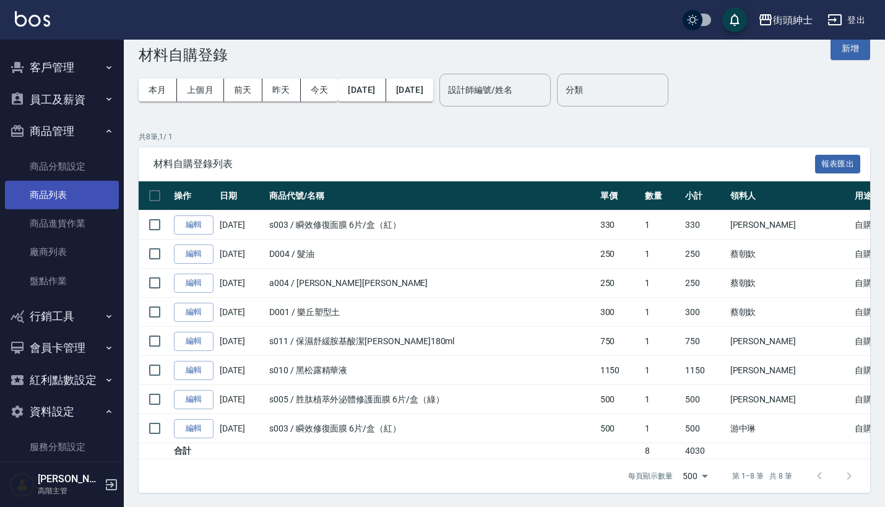
click at [80, 181] on link "商品列表" at bounding box center [62, 195] width 114 height 28
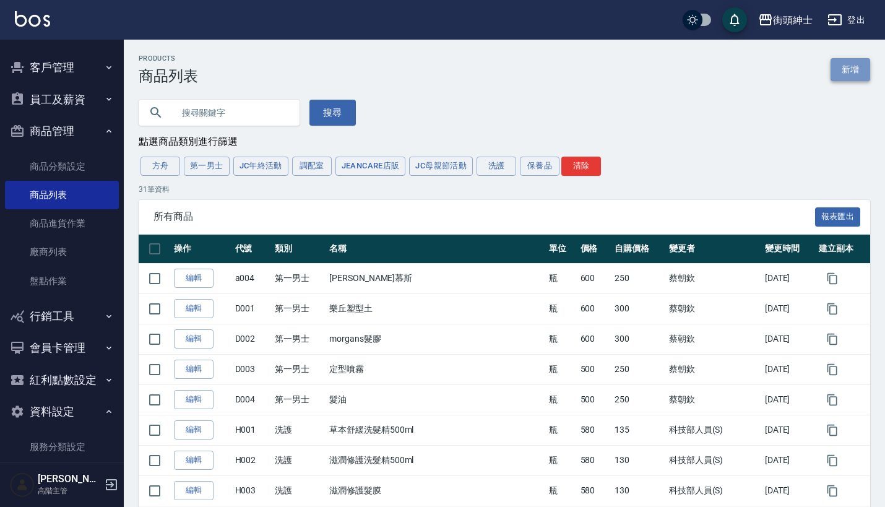
click at [845, 66] on link "新增" at bounding box center [850, 69] width 40 height 23
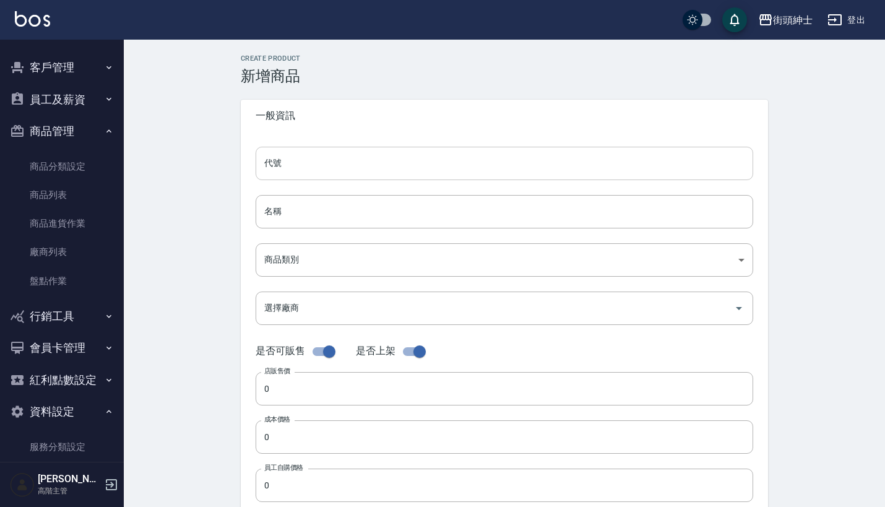
click at [395, 161] on input "代號" at bounding box center [504, 163] width 497 height 33
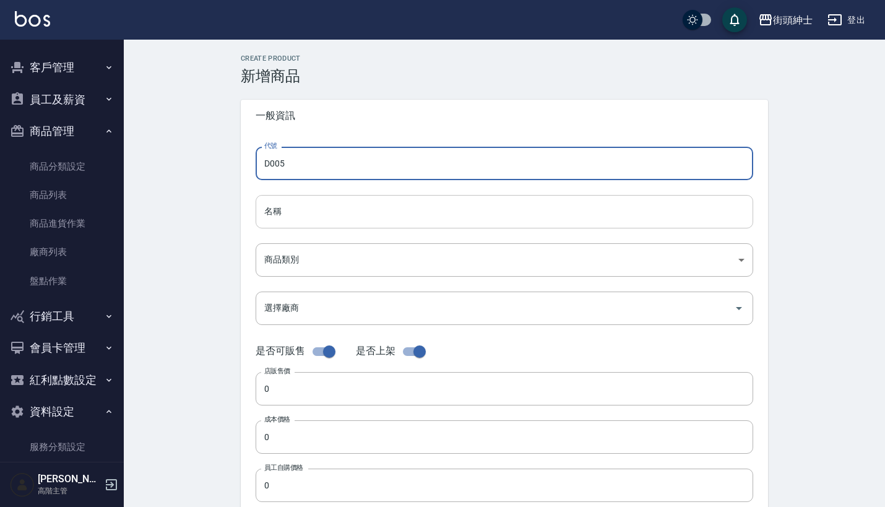
type input "D005"
click at [375, 196] on input "名稱" at bounding box center [504, 211] width 497 height 33
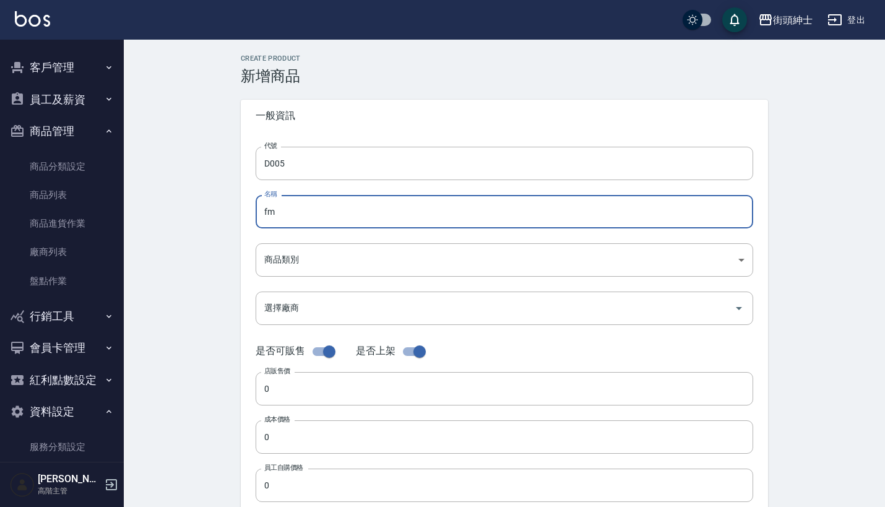
type input "f"
type input "取"
type input "去角質"
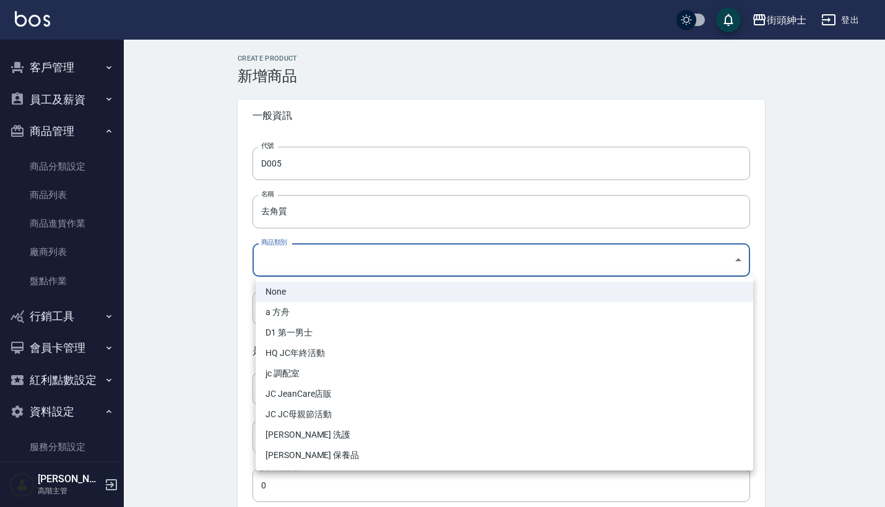
click at [384, 265] on body "街頭紳士 登出 櫃檯作業 打帳單 帳單列表 掛單列表 座位開單 營業儀表板 現金收支登錄 高階收支登錄 材料自購登錄 每日結帳 排班表 現場電腦打卡 掃碼打卡…" at bounding box center [442, 427] width 885 height 854
click at [377, 329] on li "D1 第一男士" at bounding box center [504, 332] width 497 height 20
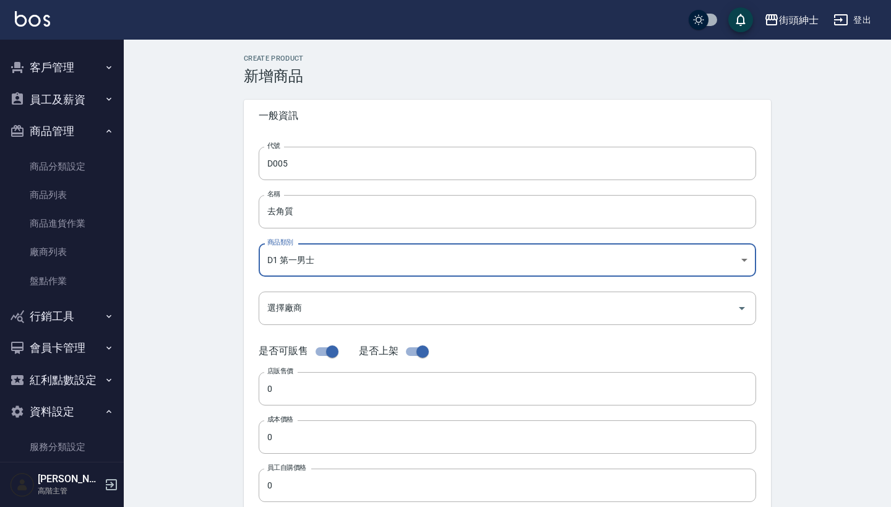
type input "774eb1d1-776e-46d7-aa64-f5a5cdab6095"
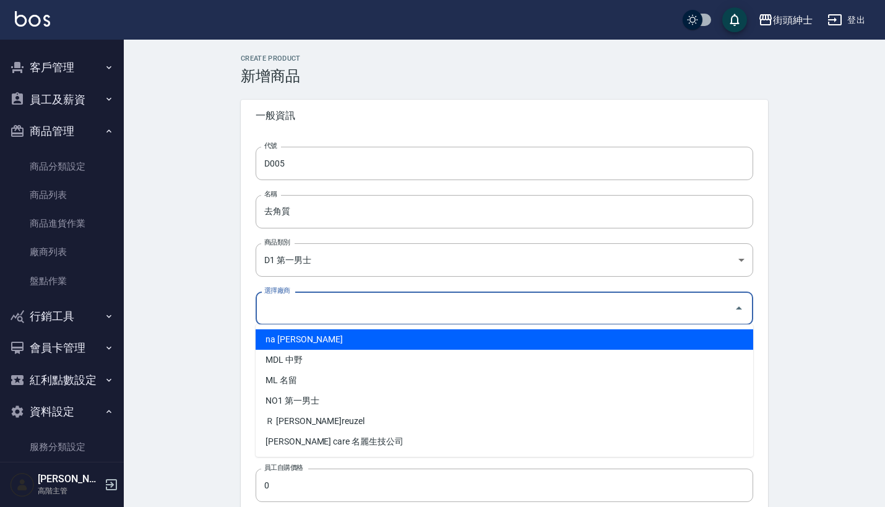
click at [384, 308] on input "選擇廠商" at bounding box center [495, 308] width 468 height 22
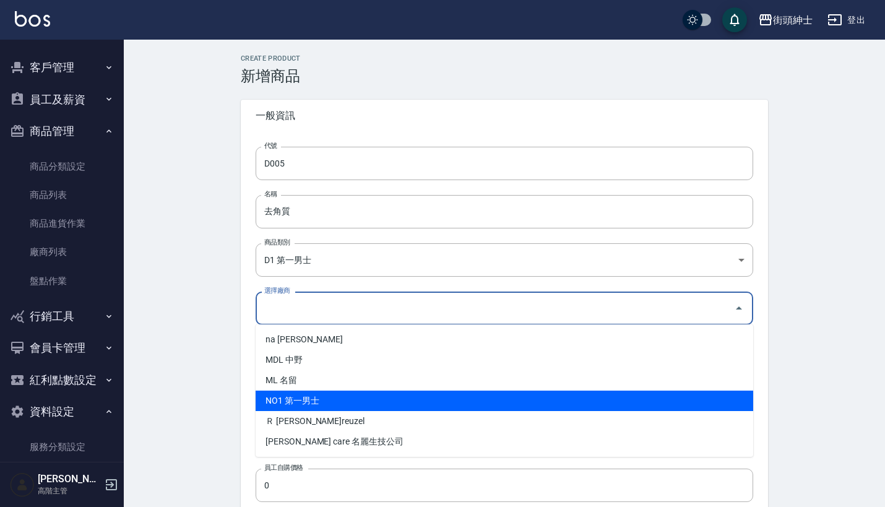
click at [384, 402] on li "NO1 第一男士" at bounding box center [504, 400] width 497 height 20
type input "NO1 第一男士"
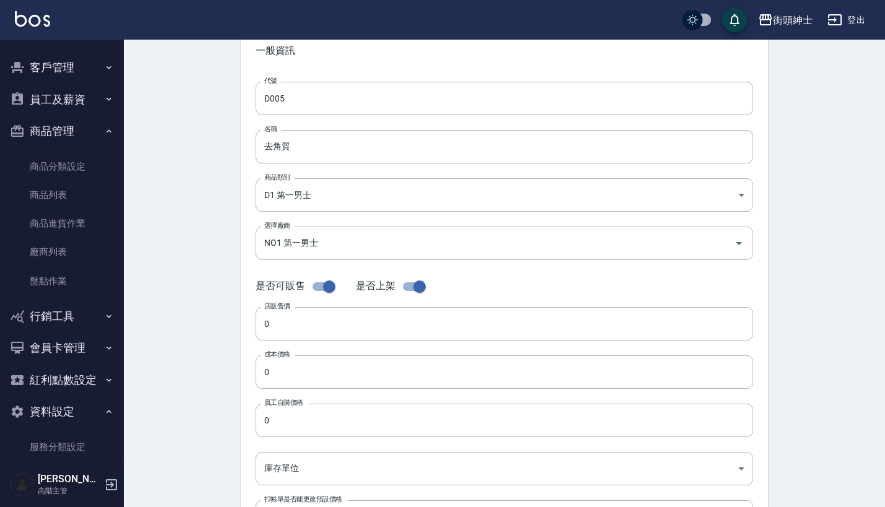
scroll to position [144, 0]
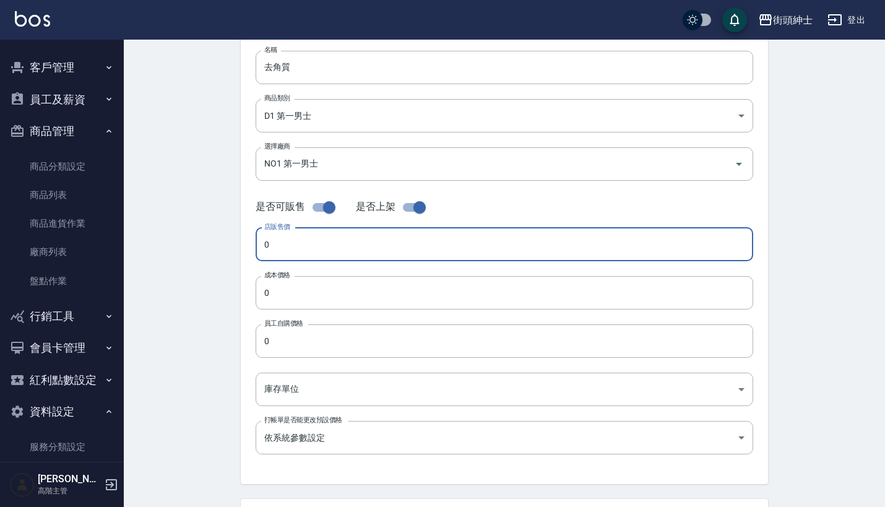
click at [325, 252] on input "0" at bounding box center [504, 244] width 497 height 33
type input "390"
click at [326, 297] on input "0" at bounding box center [504, 292] width 497 height 33
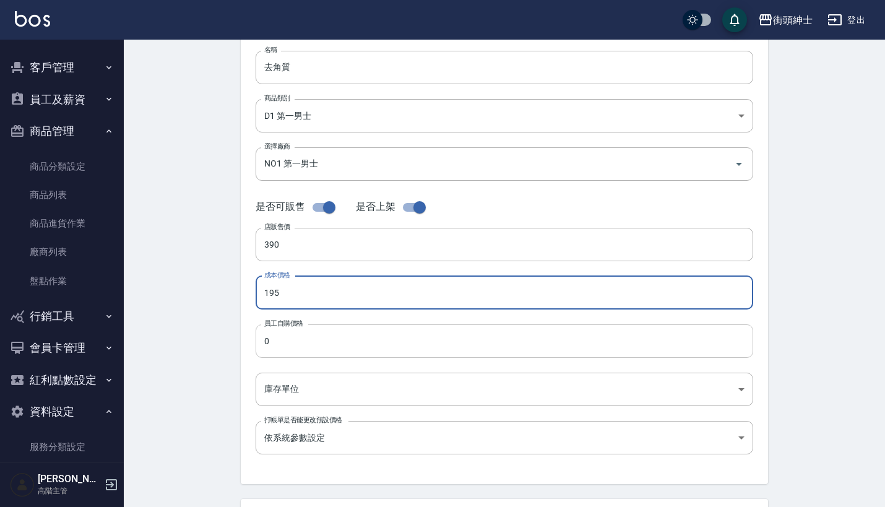
type input "195"
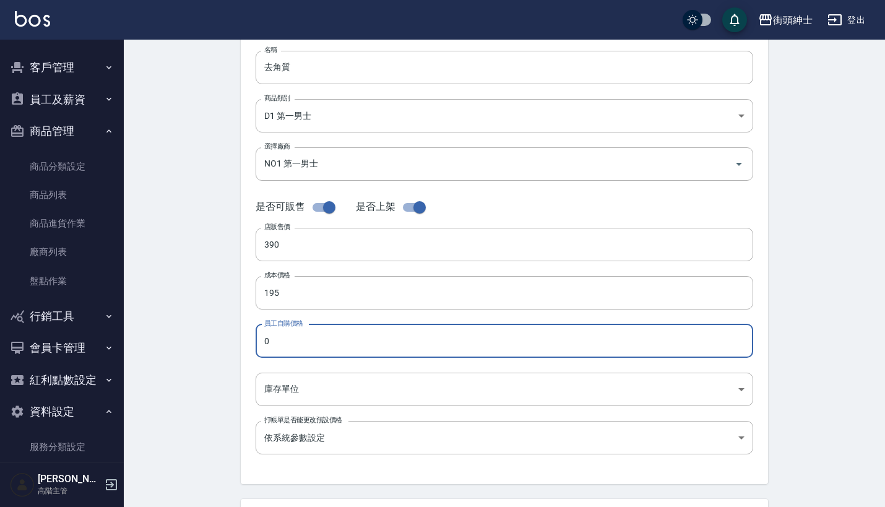
click at [319, 356] on input "0" at bounding box center [504, 340] width 497 height 33
type input "195"
click at [346, 403] on body "街頭紳士 登出 櫃檯作業 打帳單 帳單列表 掛單列表 座位開單 營業儀表板 現金收支登錄 高階收支登錄 材料自購登錄 每日結帳 排班表 現場電腦打卡 掃碼打卡…" at bounding box center [445, 283] width 891 height 854
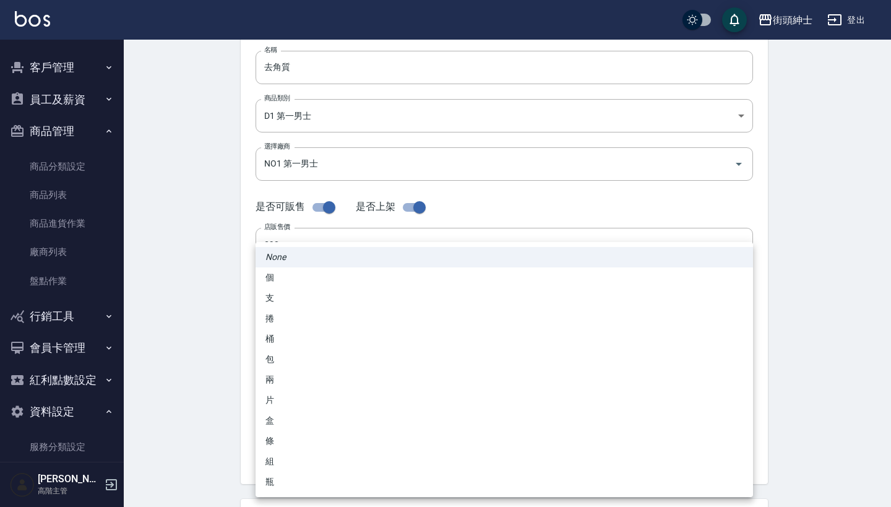
click at [375, 297] on li "支" at bounding box center [504, 298] width 497 height 20
type input "支"
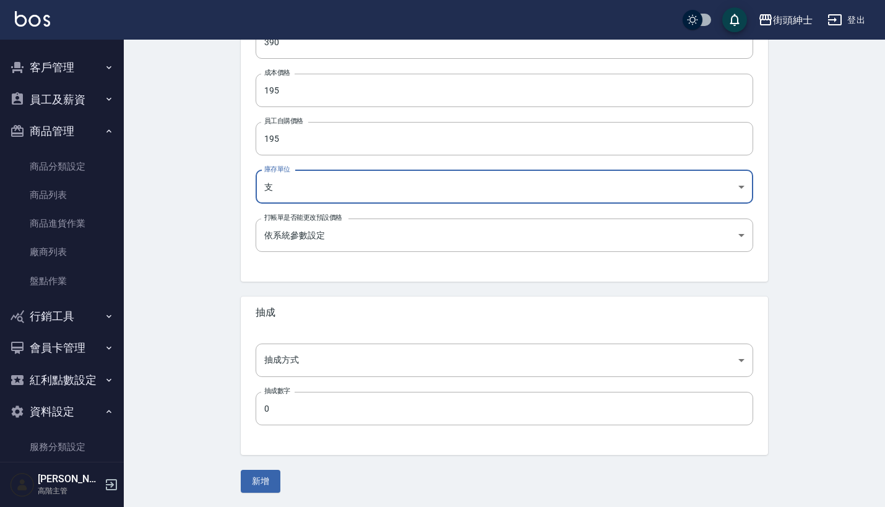
scroll to position [346, 0]
click at [333, 410] on input "0" at bounding box center [504, 408] width 497 height 33
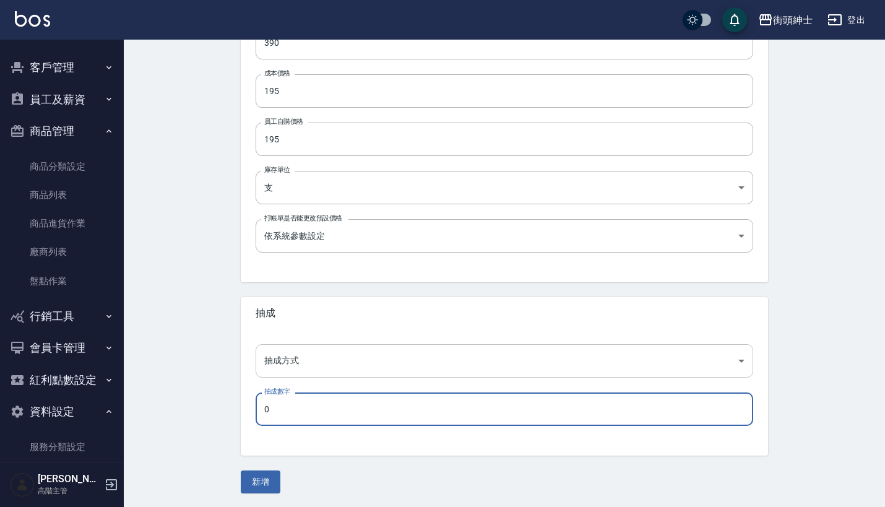
click at [354, 361] on body "街頭紳士 登出 櫃檯作業 打帳單 帳單列表 掛單列表 座位開單 營業儀表板 現金收支登錄 高階收支登錄 材料自購登錄 每日結帳 排班表 現場電腦打卡 掃碼打卡…" at bounding box center [442, 81] width 885 height 854
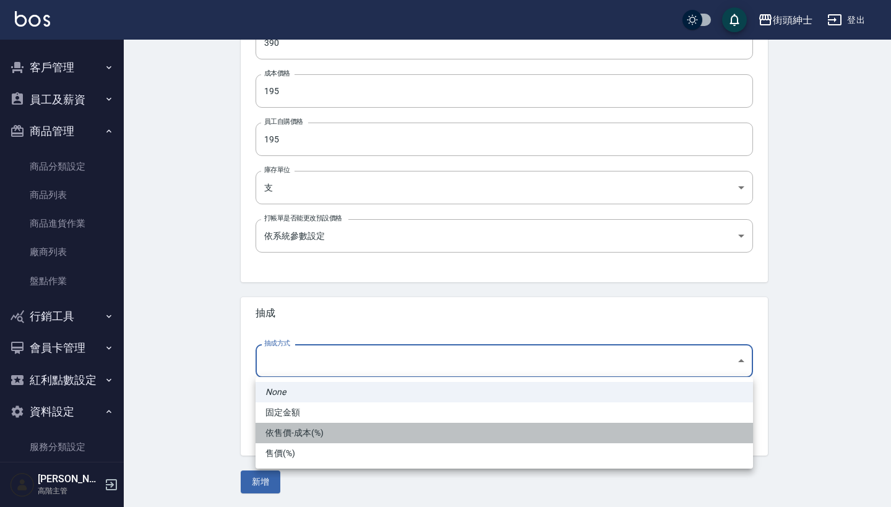
click at [353, 429] on li "依售價-成本(%)" at bounding box center [504, 433] width 497 height 20
type input "byCost"
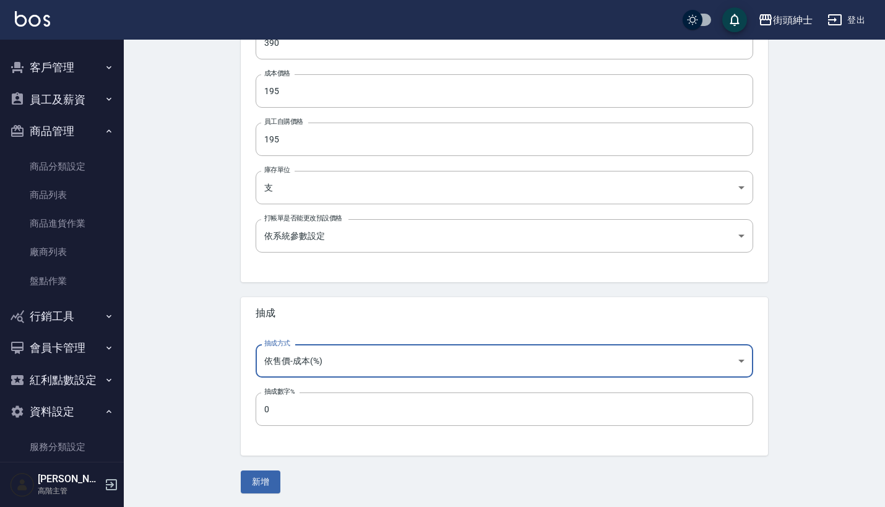
click at [335, 366] on body "街頭紳士 登出 櫃檯作業 打帳單 帳單列表 掛單列表 座位開單 營業儀表板 現金收支登錄 高階收支登錄 材料自購登錄 每日結帳 排班表 現場電腦打卡 掃碼打卡…" at bounding box center [442, 81] width 885 height 854
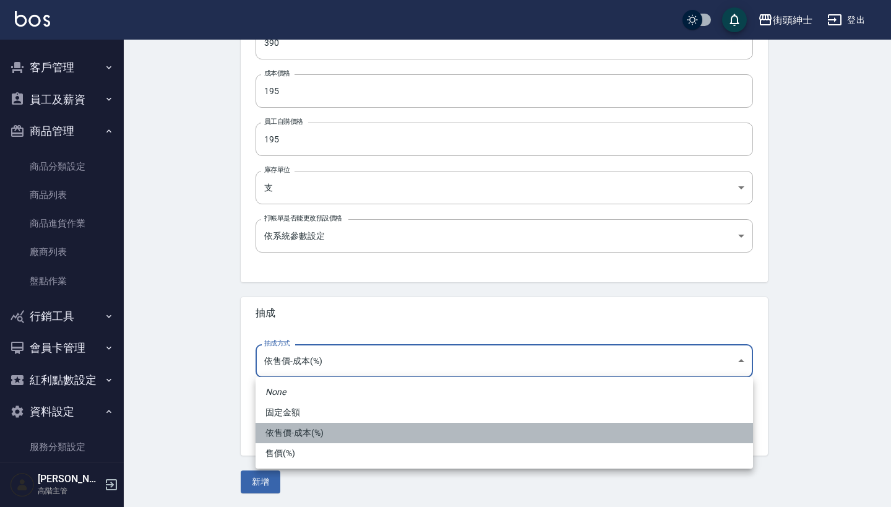
click at [332, 426] on li "依售價-成本(%)" at bounding box center [504, 433] width 497 height 20
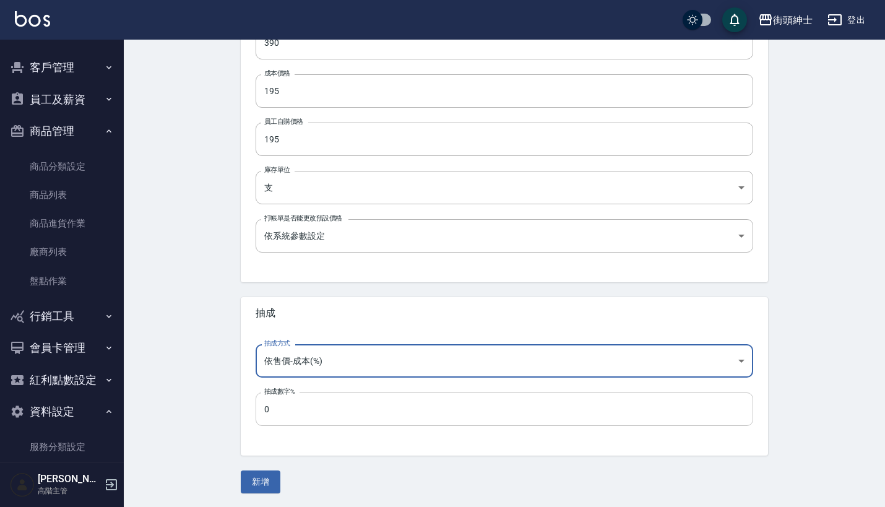
click at [332, 405] on input "0" at bounding box center [504, 408] width 497 height 33
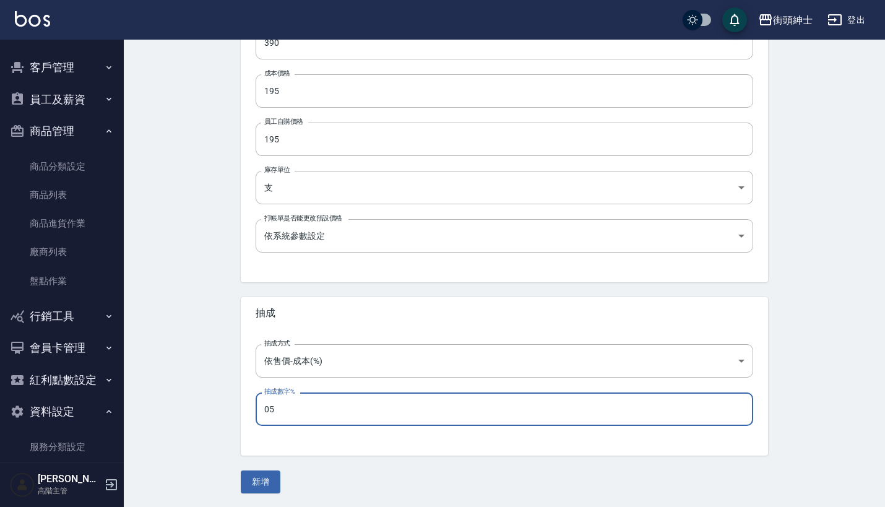
type input "050"
type input "50"
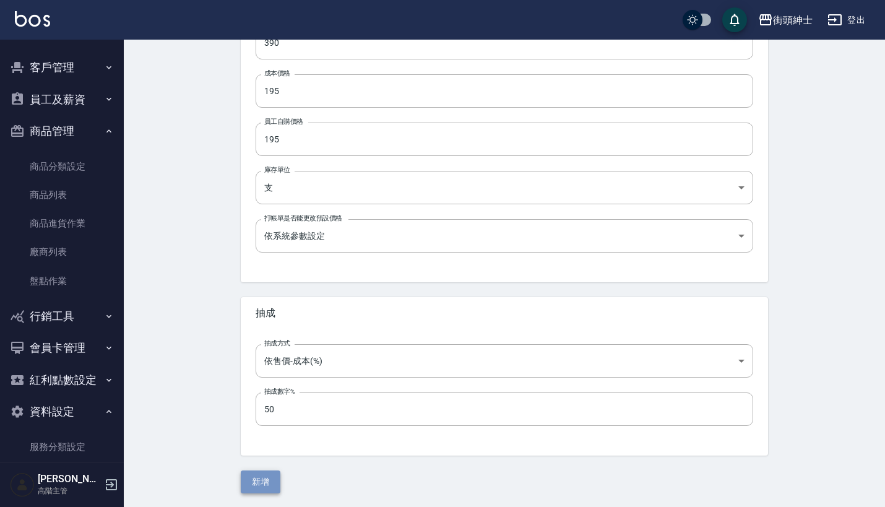
click at [247, 480] on button "新增" at bounding box center [261, 481] width 40 height 23
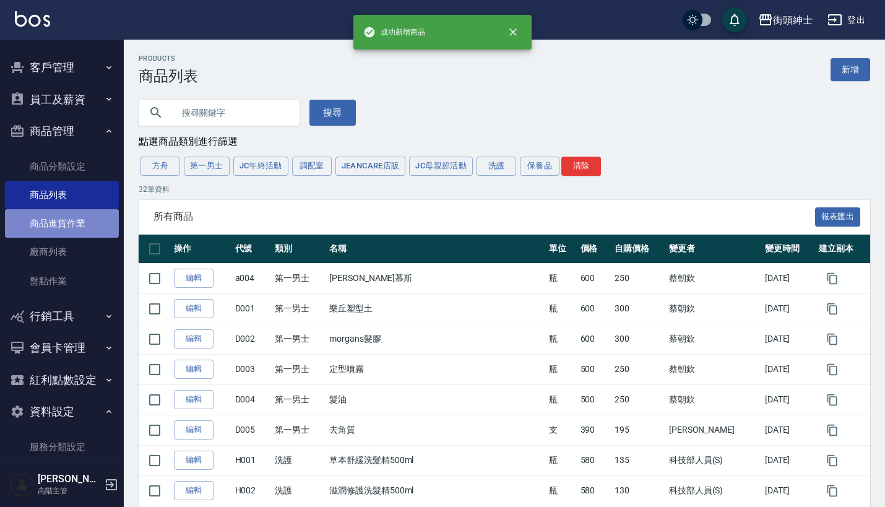
click at [74, 209] on link "商品進貨作業" at bounding box center [62, 223] width 114 height 28
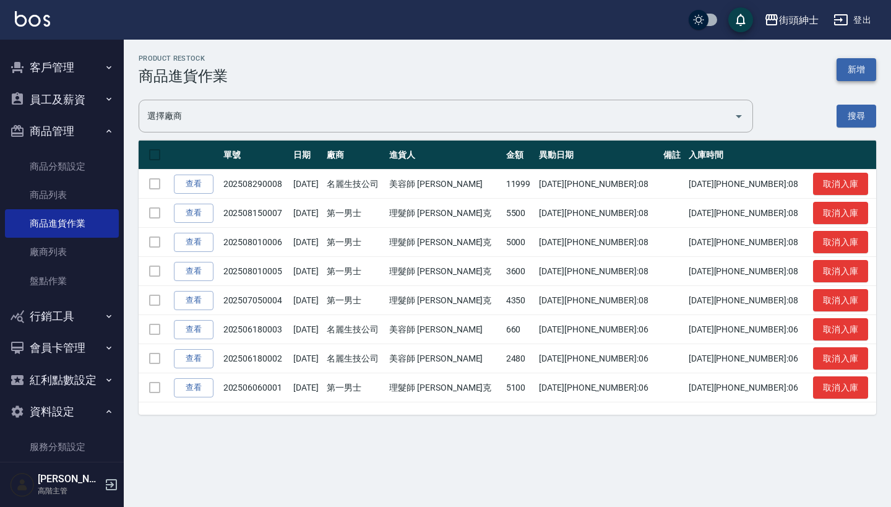
click at [853, 65] on button "新增" at bounding box center [857, 69] width 40 height 23
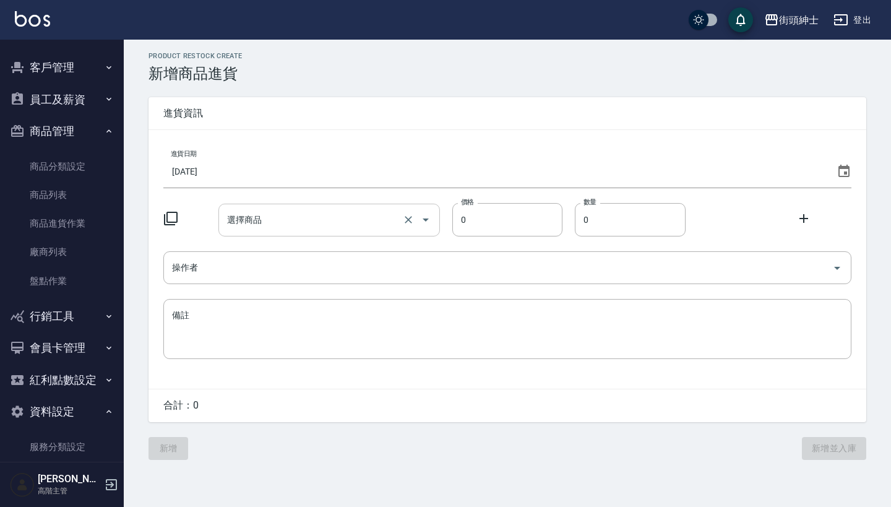
click at [335, 220] on input "選擇商品" at bounding box center [311, 220] width 175 height 22
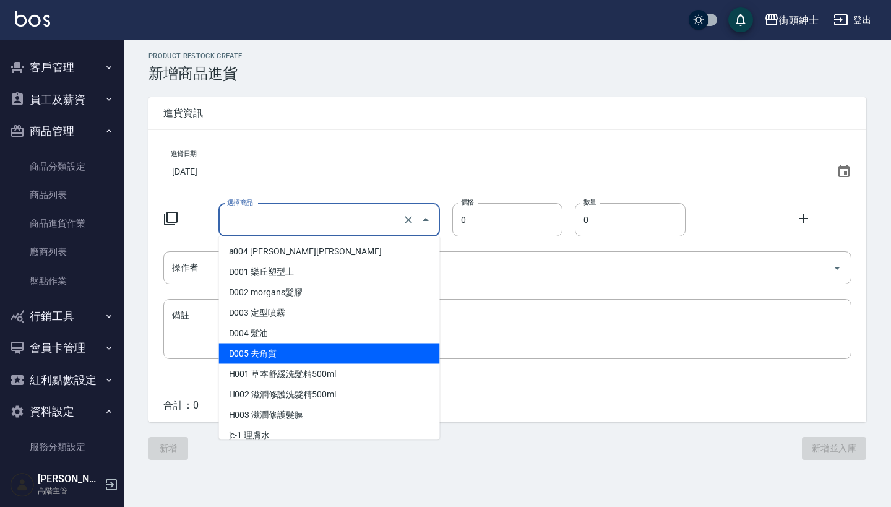
click at [317, 346] on li "D005 去角質" at bounding box center [329, 353] width 221 height 20
type input "D005 去角質"
type input "195"
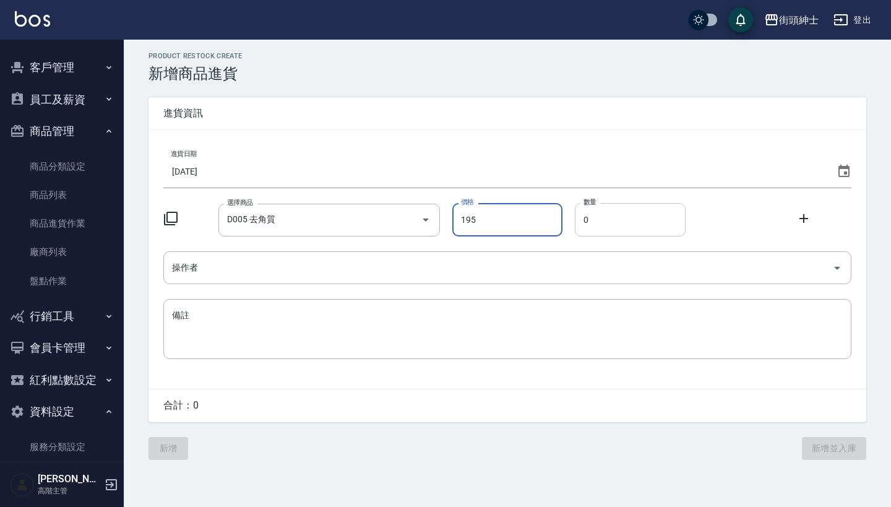
click at [652, 205] on input "0" at bounding box center [630, 219] width 111 height 33
type input "6"
click at [553, 273] on input "操作者" at bounding box center [498, 268] width 658 height 22
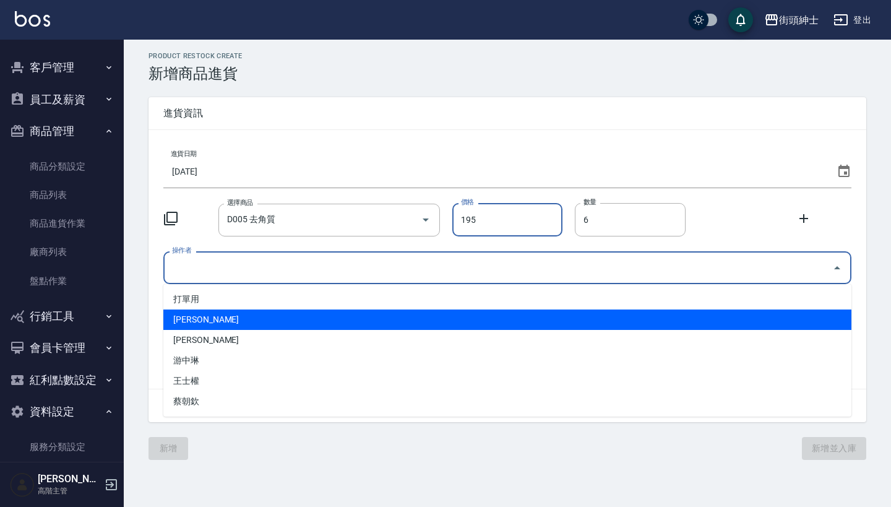
click at [516, 311] on li "[PERSON_NAME]" at bounding box center [507, 319] width 688 height 20
type input "[PERSON_NAME]"
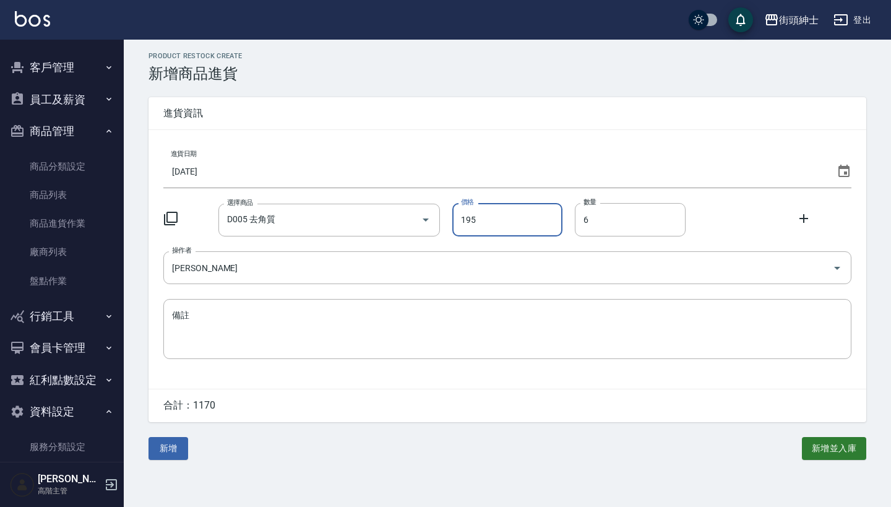
click at [805, 219] on icon at bounding box center [803, 218] width 9 height 9
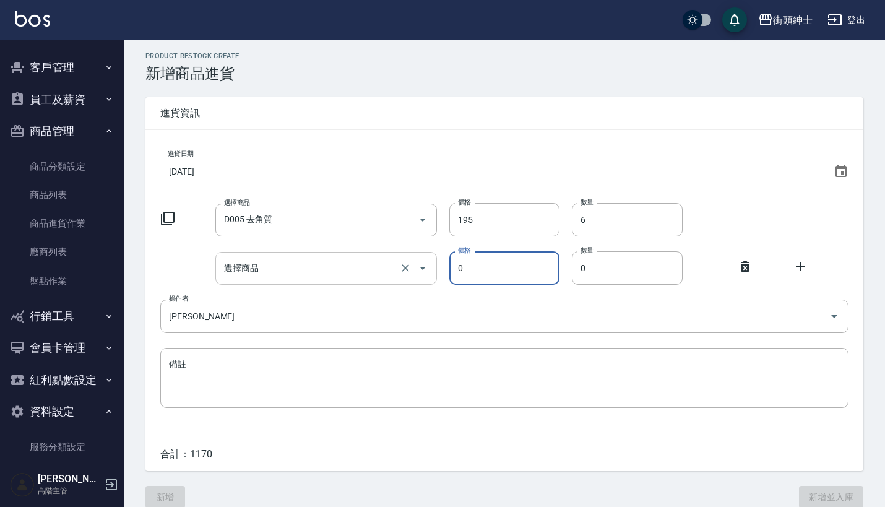
click at [343, 262] on input "選擇商品" at bounding box center [308, 268] width 175 height 22
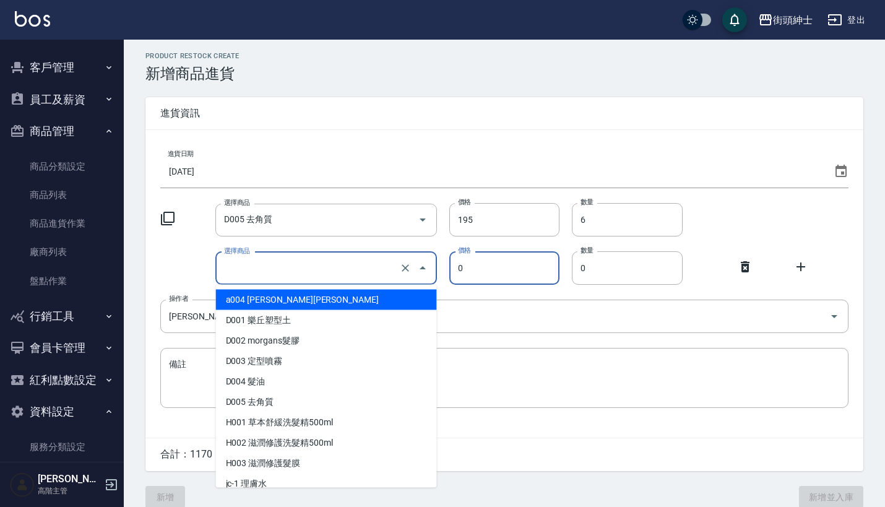
click at [330, 302] on li "a004 [PERSON_NAME][PERSON_NAME]" at bounding box center [326, 300] width 221 height 20
type input "a004 [PERSON_NAME][PERSON_NAME]"
type input "250"
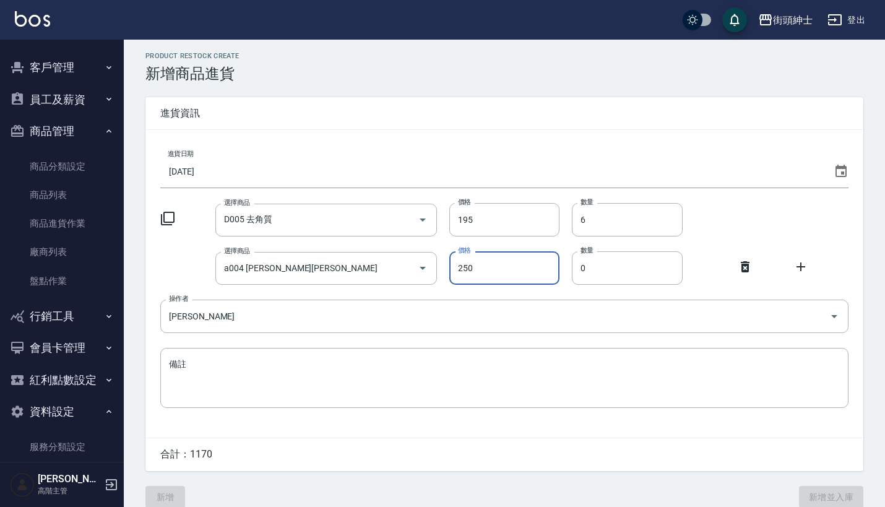
click at [512, 270] on input "250" at bounding box center [504, 267] width 111 height 33
click at [603, 260] on input "0" at bounding box center [627, 267] width 111 height 33
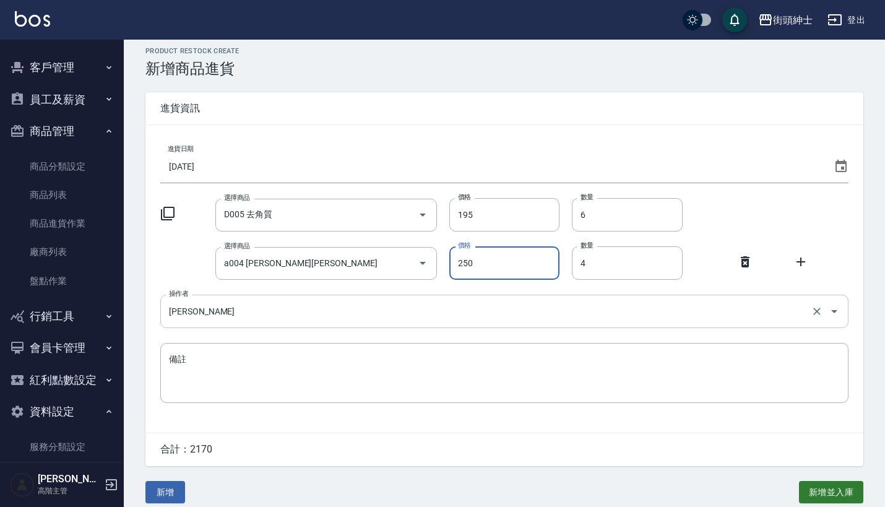
type input "4"
click at [551, 306] on input "[PERSON_NAME]" at bounding box center [487, 311] width 642 height 22
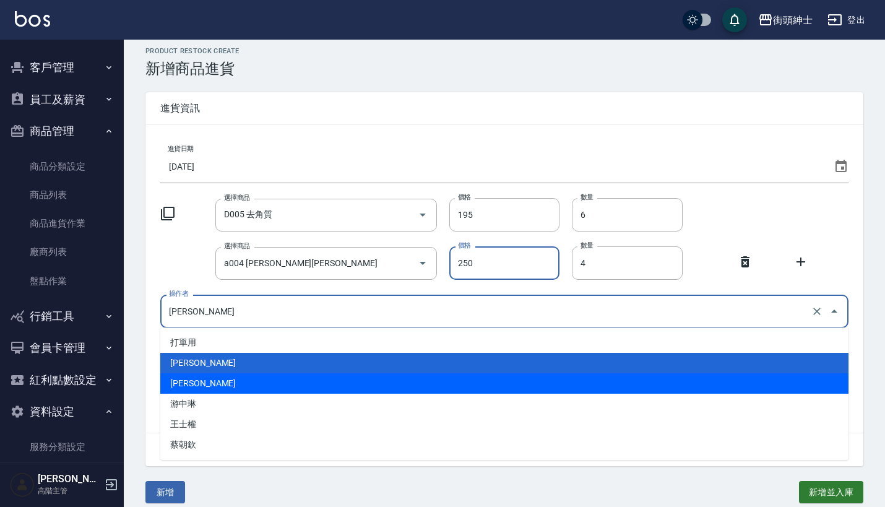
click at [504, 387] on li "[PERSON_NAME]" at bounding box center [504, 383] width 688 height 20
type input "[PERSON_NAME]"
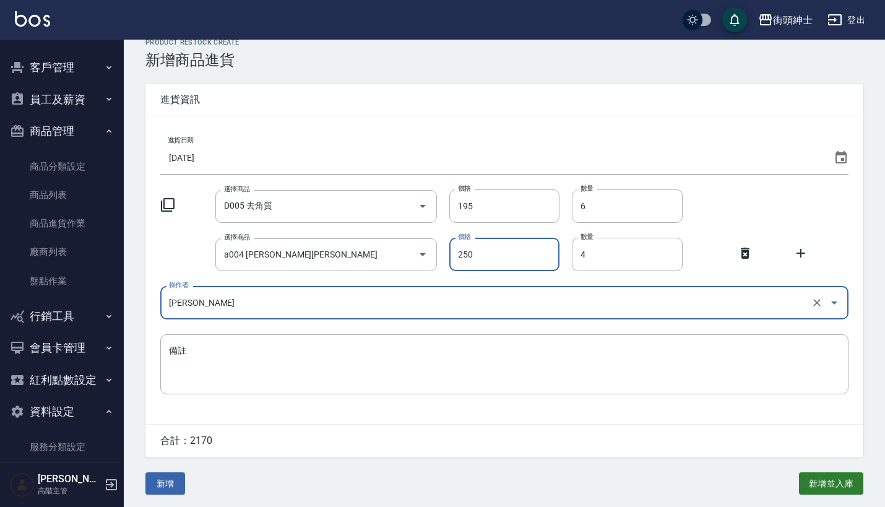
scroll to position [15, 0]
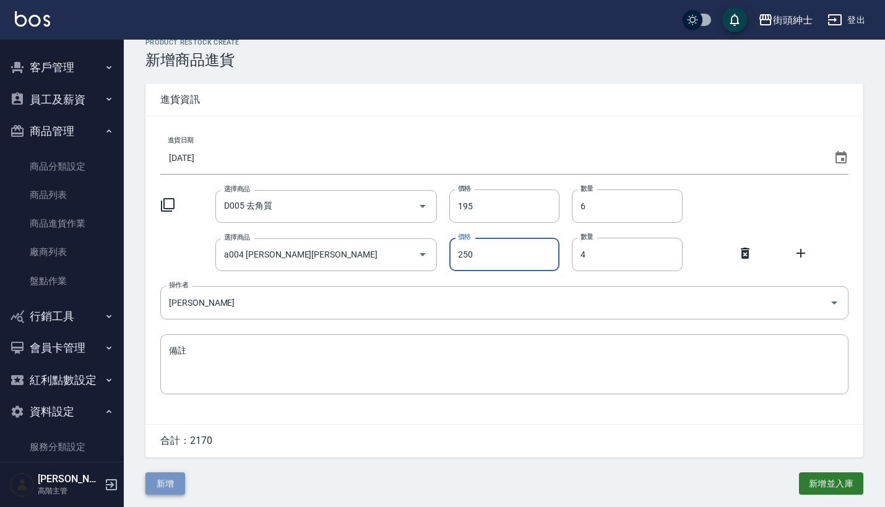
click at [171, 478] on button "新增" at bounding box center [165, 483] width 40 height 23
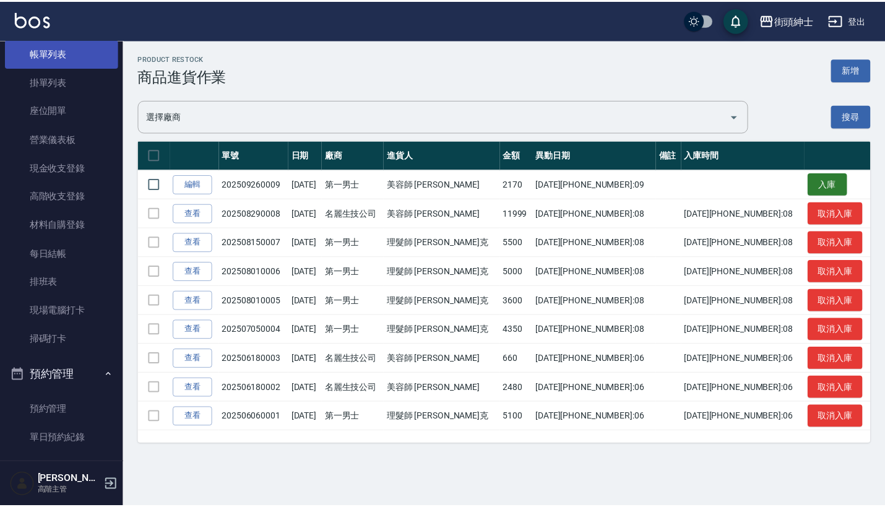
scroll to position [66, 0]
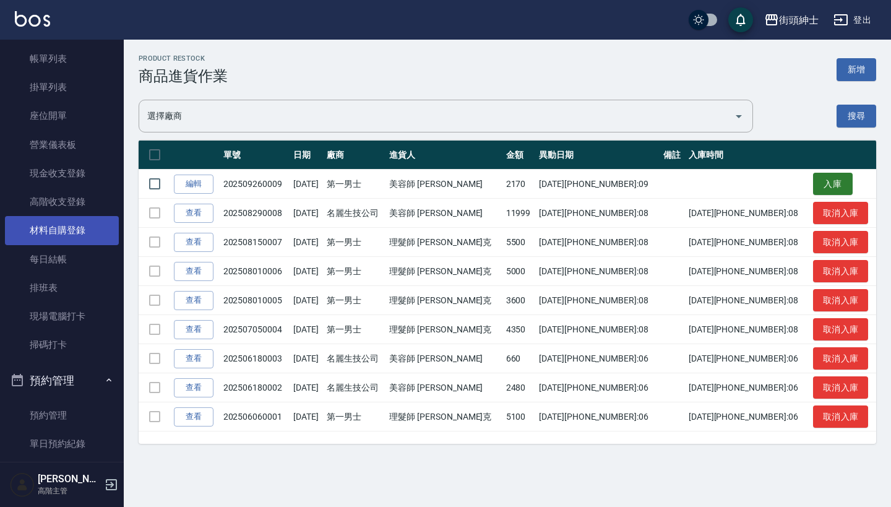
click at [84, 216] on link "材料自購登錄" at bounding box center [62, 230] width 114 height 28
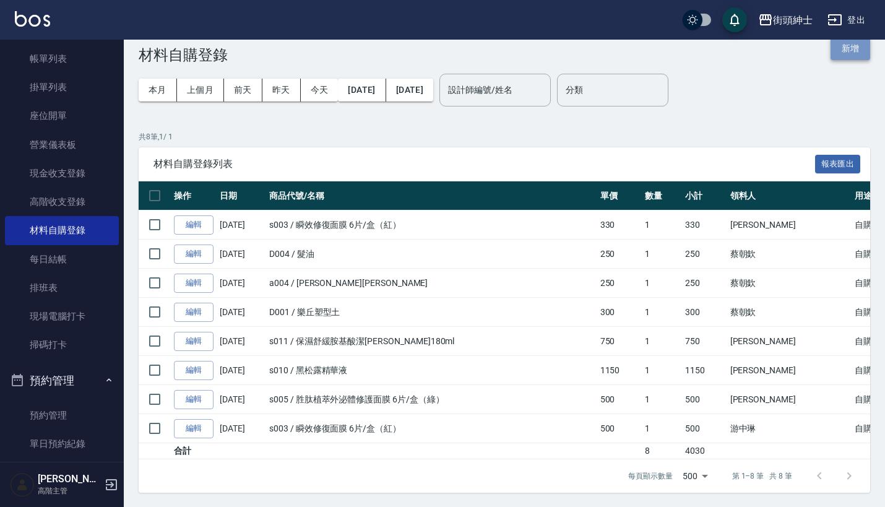
click at [851, 50] on button "新增" at bounding box center [850, 48] width 40 height 23
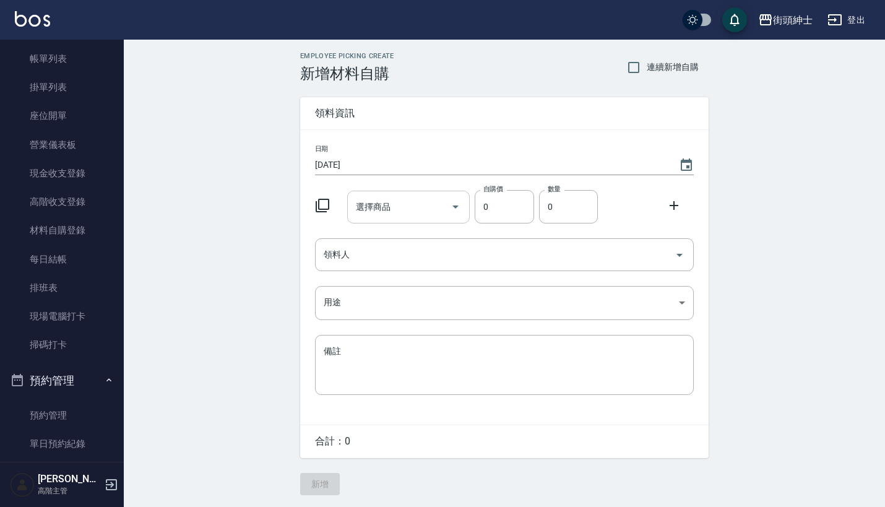
click at [425, 219] on div "選擇商品" at bounding box center [408, 207] width 123 height 33
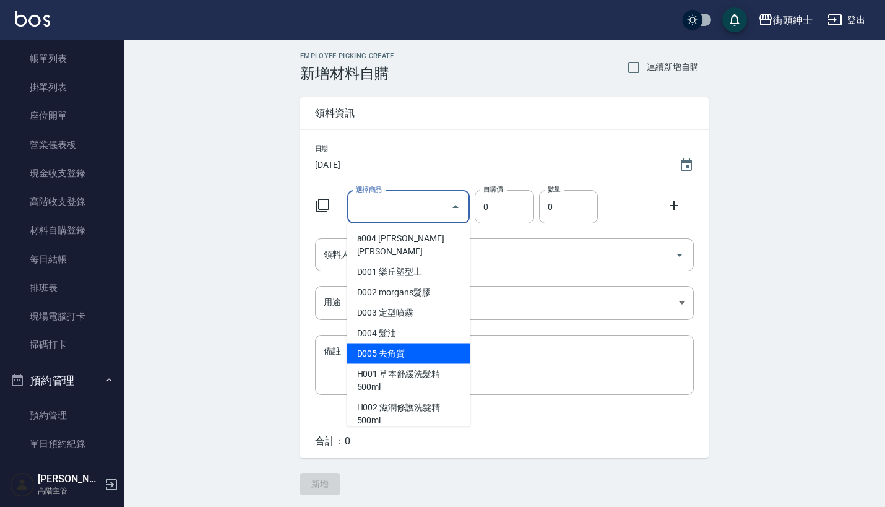
click at [395, 343] on li "D005 去角質" at bounding box center [408, 353] width 123 height 20
type input "去角質"
type input "195"
type input "1"
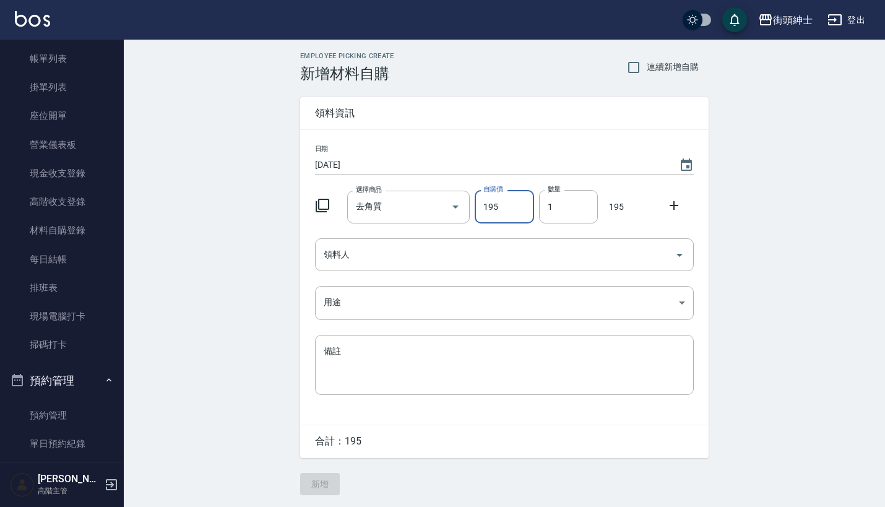
click at [434, 275] on div "日期 [DATE] 選擇商品 去角質 選擇商品 自購價 195 自購價 數量 1 數量 195 領料人 領料人 用途 ​ 用途 備註 x 備註" at bounding box center [504, 277] width 408 height 295
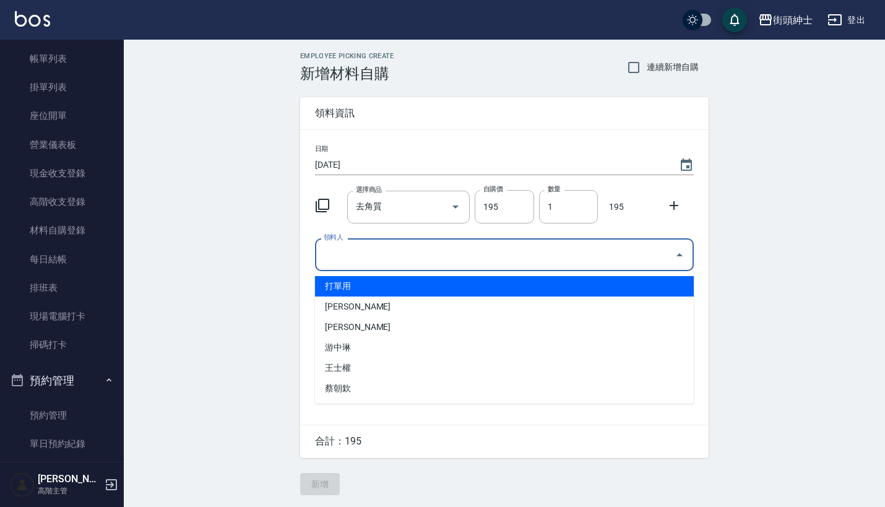
click at [441, 261] on input "領料人" at bounding box center [495, 255] width 349 height 22
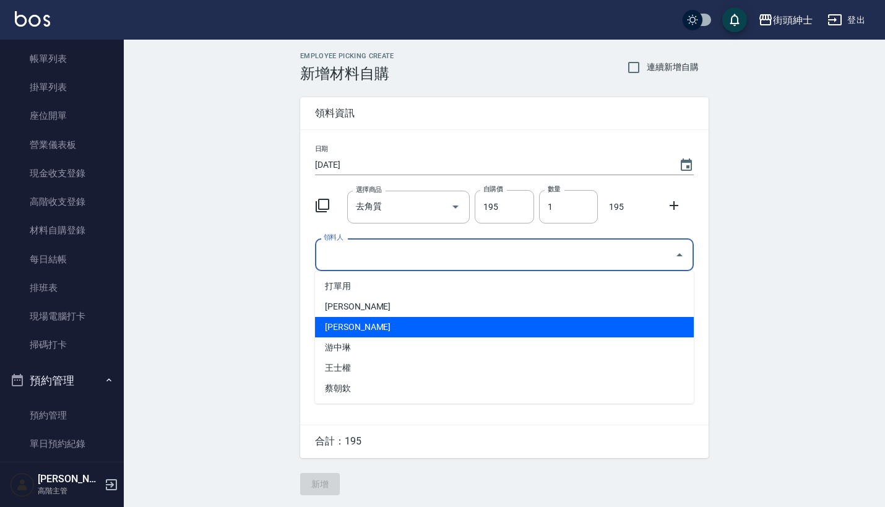
click at [411, 338] on li "游中琳" at bounding box center [504, 347] width 379 height 20
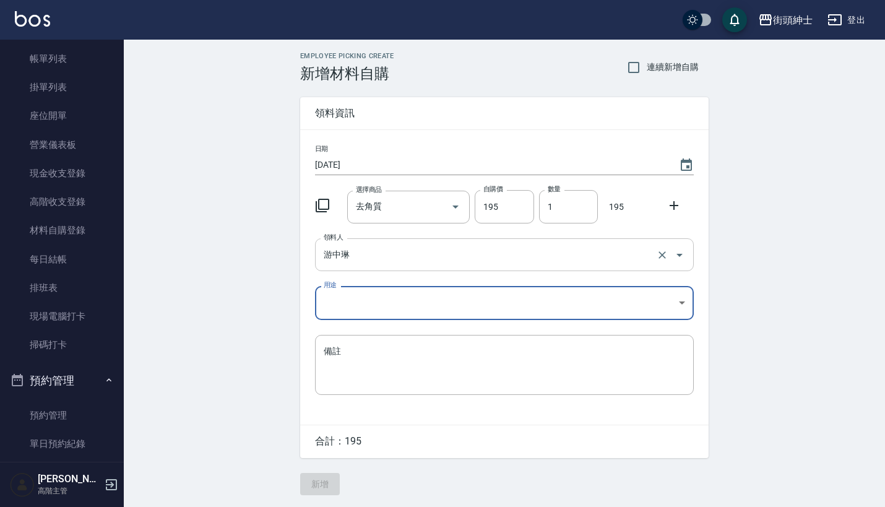
click at [434, 262] on input "游中琳" at bounding box center [487, 255] width 333 height 22
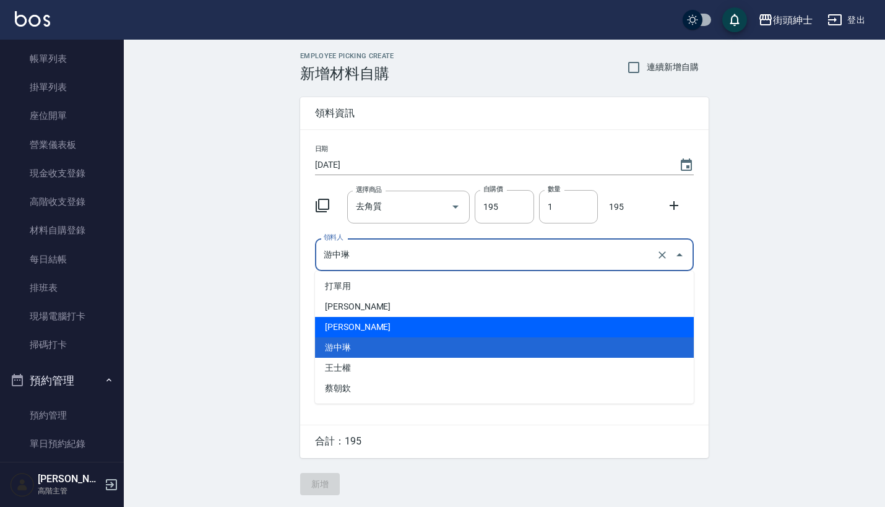
click at [429, 319] on li "[PERSON_NAME]" at bounding box center [504, 327] width 379 height 20
type input "[PERSON_NAME]"
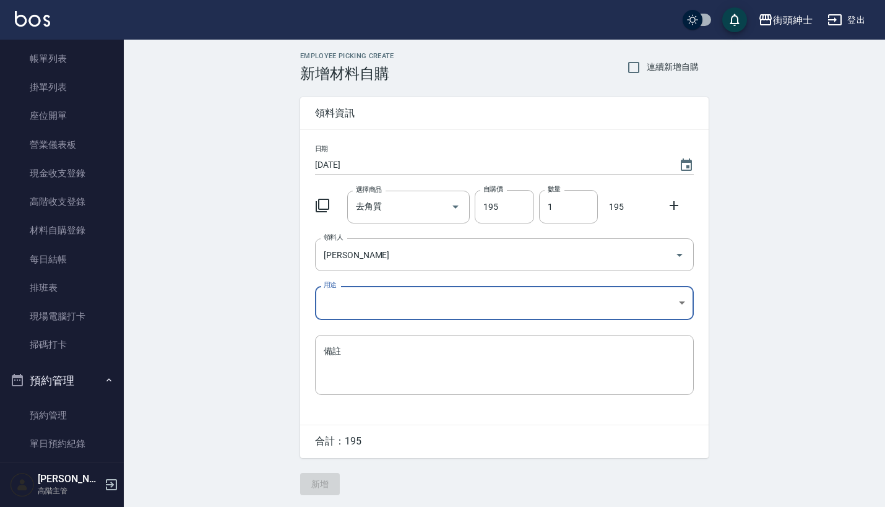
click at [405, 322] on div "日期 [DATE] 選擇商品 去角質 選擇商品 自購價 195 自購價 數量 1 數量 195 領料人 [PERSON_NAME] 領料人 用途 ​ 用途 備…" at bounding box center [504, 277] width 408 height 295
click at [414, 304] on body "街頭紳士 登出 櫃檯作業 打帳單 帳單列表 掛單列表 座位開單 營業儀表板 現金收支登錄 高階收支登錄 材料自購登錄 每日結帳 排班表 現場電腦打卡 掃碼打卡…" at bounding box center [442, 253] width 885 height 507
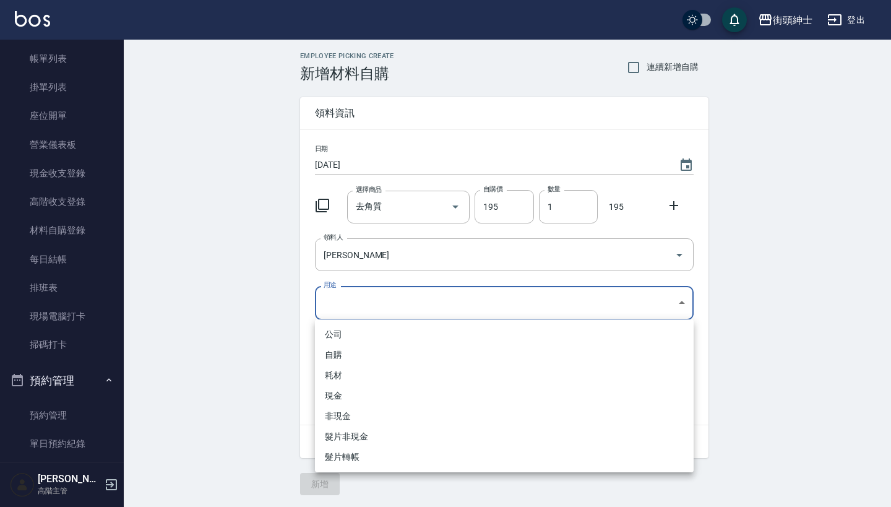
click at [400, 358] on li "自購" at bounding box center [504, 355] width 379 height 20
type input "自購"
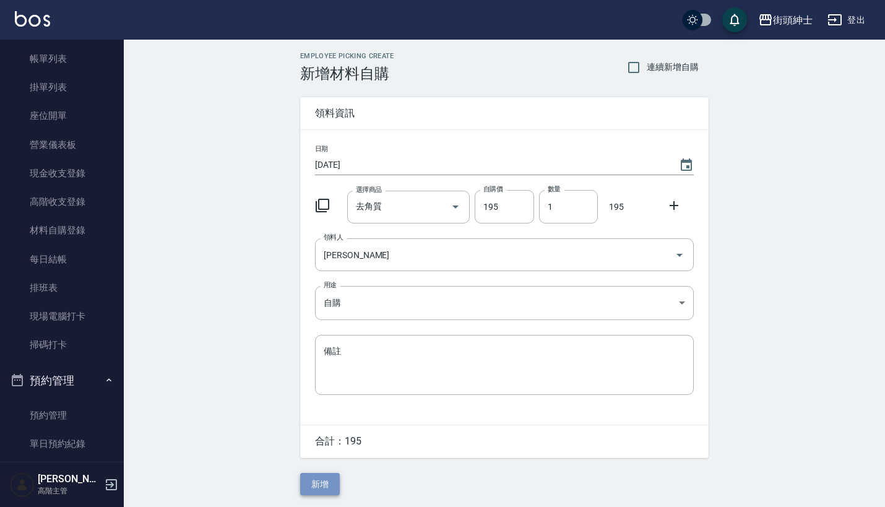
click at [329, 475] on button "新增" at bounding box center [320, 484] width 40 height 23
